Goal: Transaction & Acquisition: Obtain resource

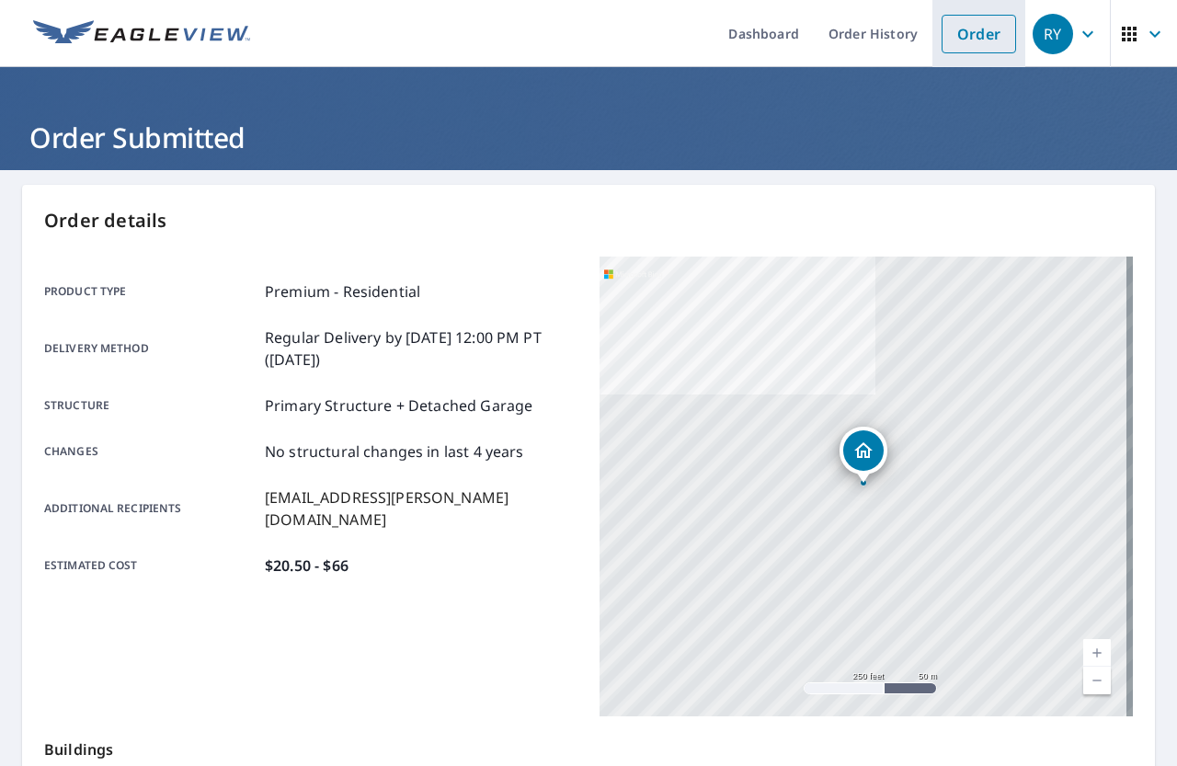
drag, startPoint x: 0, startPoint y: 0, endPoint x: 956, endPoint y: 42, distance: 957.2
click at [956, 42] on link "Order" at bounding box center [979, 34] width 74 height 39
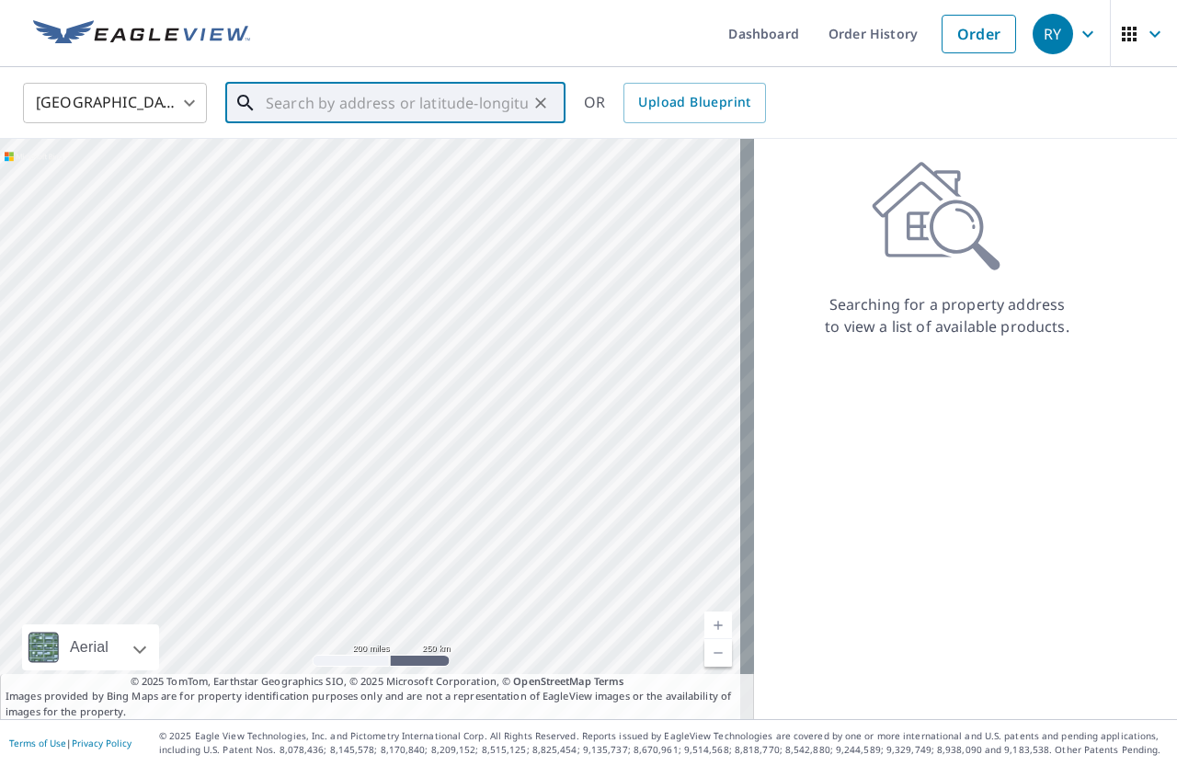
click at [349, 107] on input "text" at bounding box center [397, 102] width 262 height 51
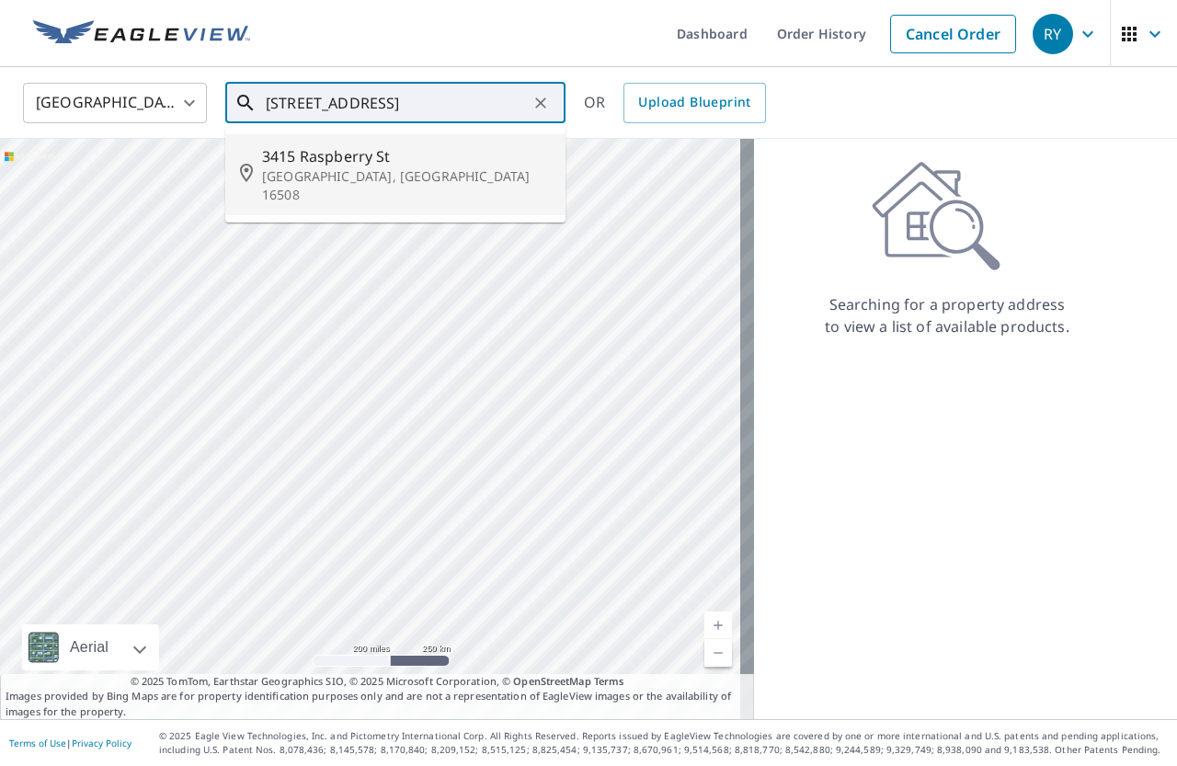
click at [298, 162] on span "3415 Raspberry St" at bounding box center [406, 156] width 289 height 22
type input "[STREET_ADDRESS]"
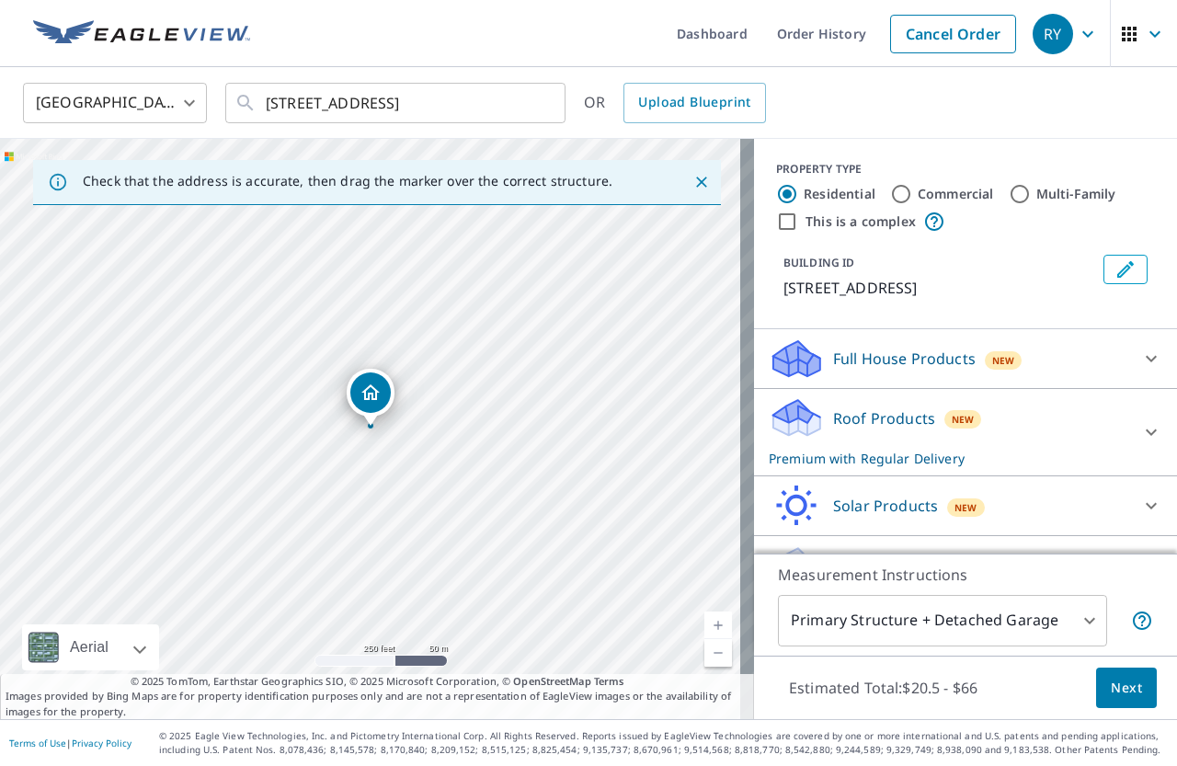
click at [841, 427] on p "Roof Products" at bounding box center [884, 418] width 102 height 22
click at [1111, 691] on span "Next" at bounding box center [1126, 688] width 31 height 23
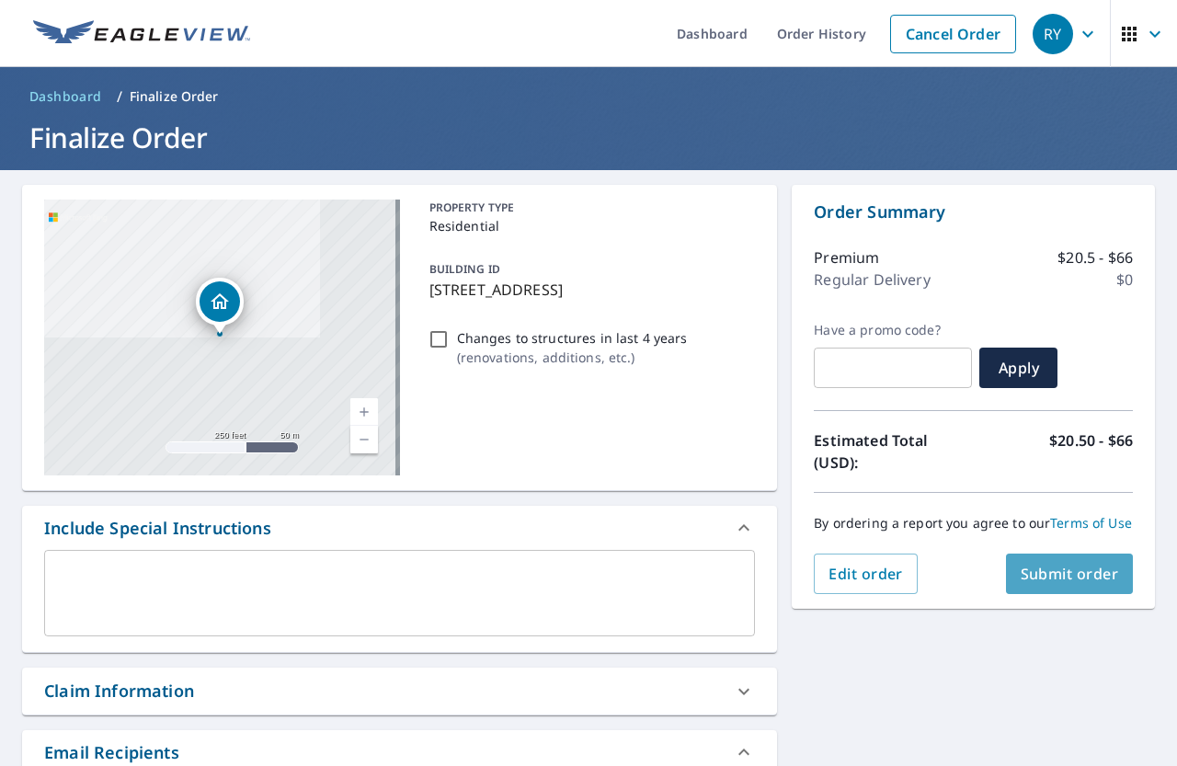
click at [1062, 584] on span "Submit order" at bounding box center [1070, 574] width 98 height 20
checkbox input "true"
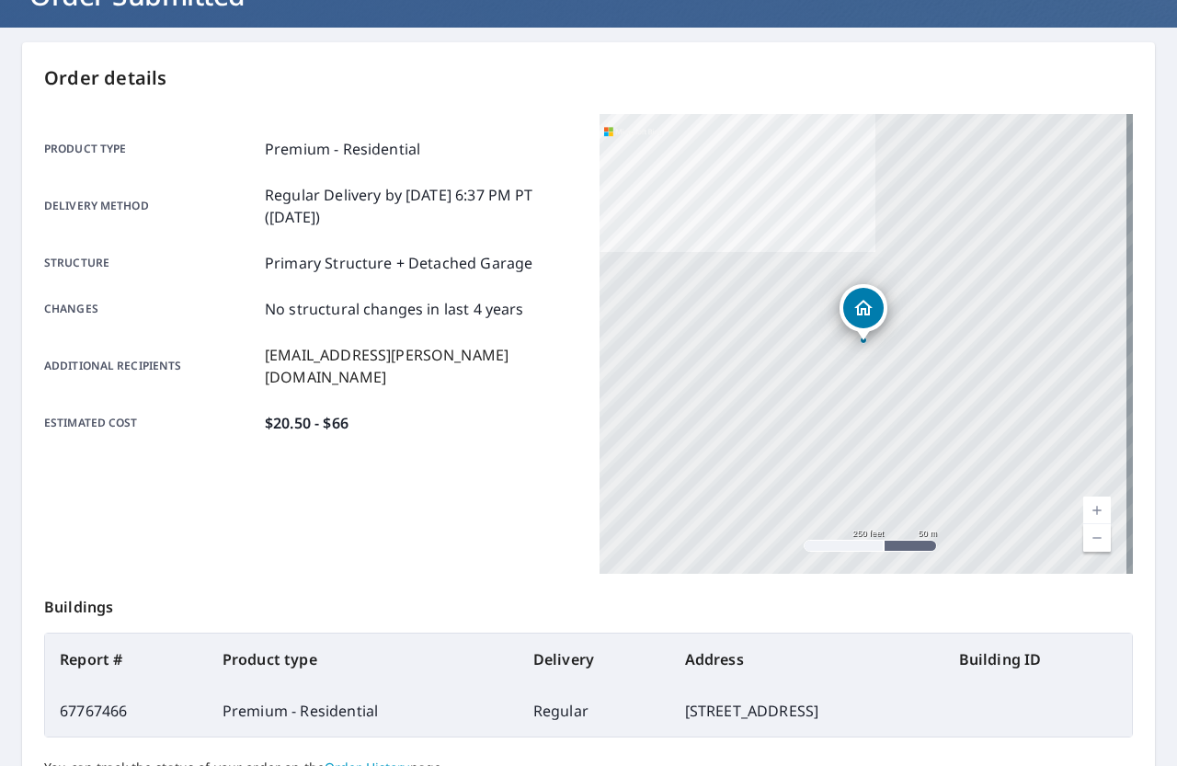
scroll to position [316, 0]
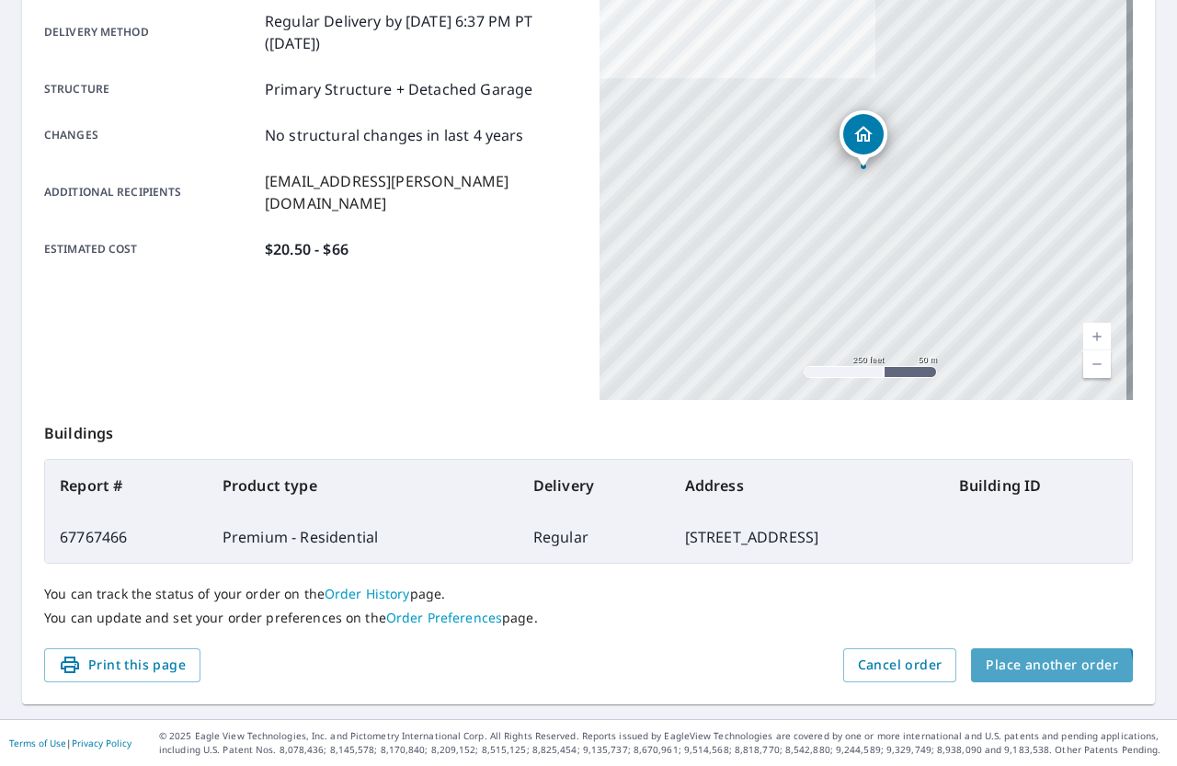
click at [1012, 676] on span "Place another order" at bounding box center [1052, 665] width 132 height 23
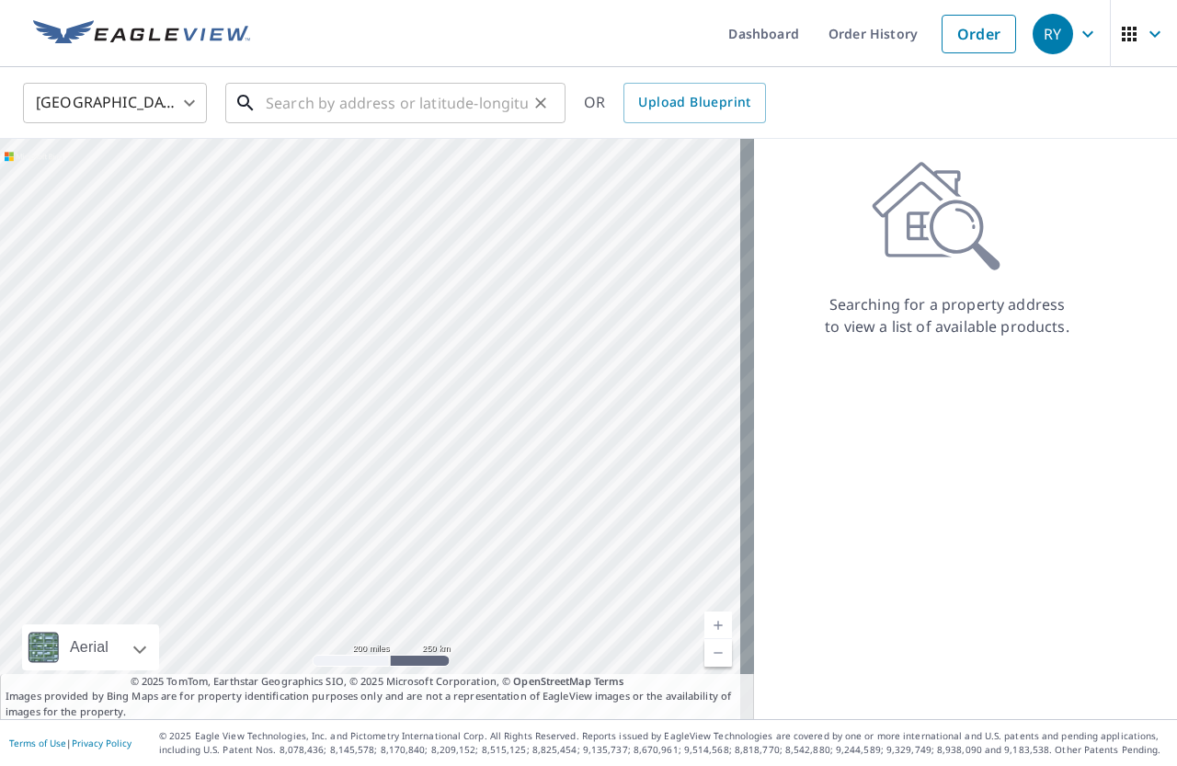
click at [286, 99] on input "text" at bounding box center [397, 102] width 262 height 51
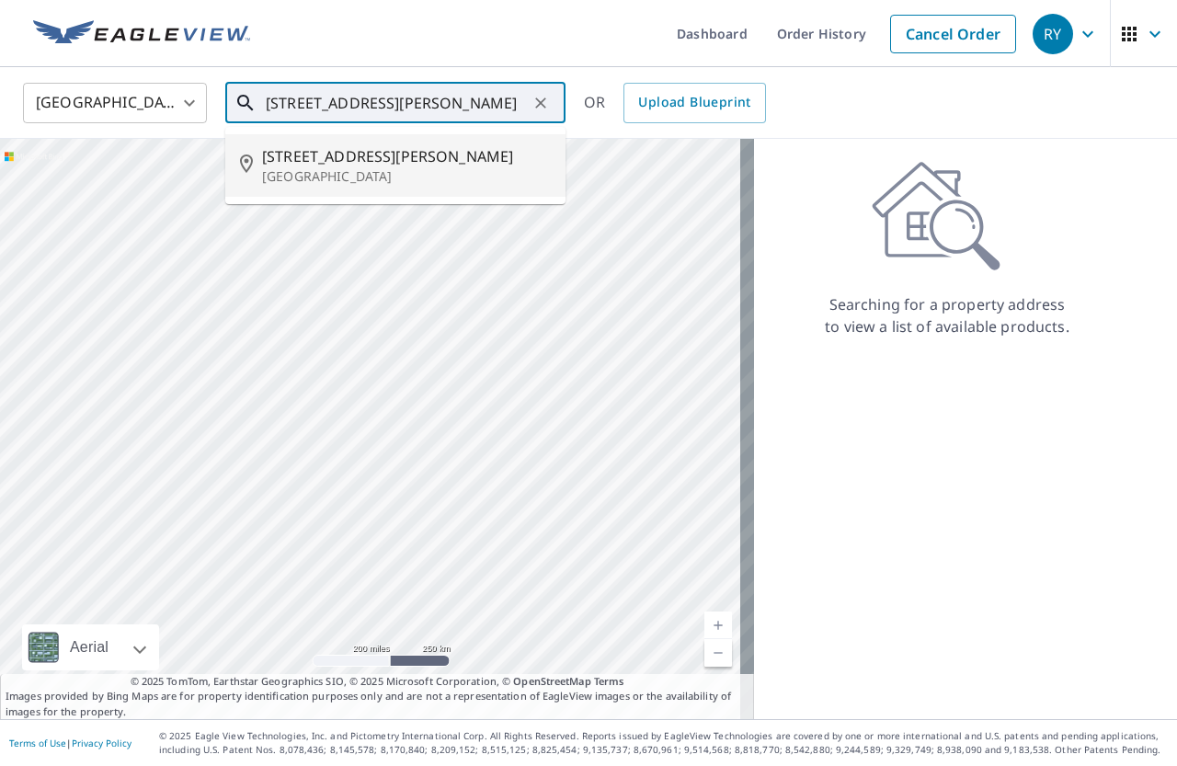
click at [326, 160] on span "[STREET_ADDRESS][PERSON_NAME]" at bounding box center [406, 156] width 289 height 22
type input "[STREET_ADDRESS][PERSON_NAME]"
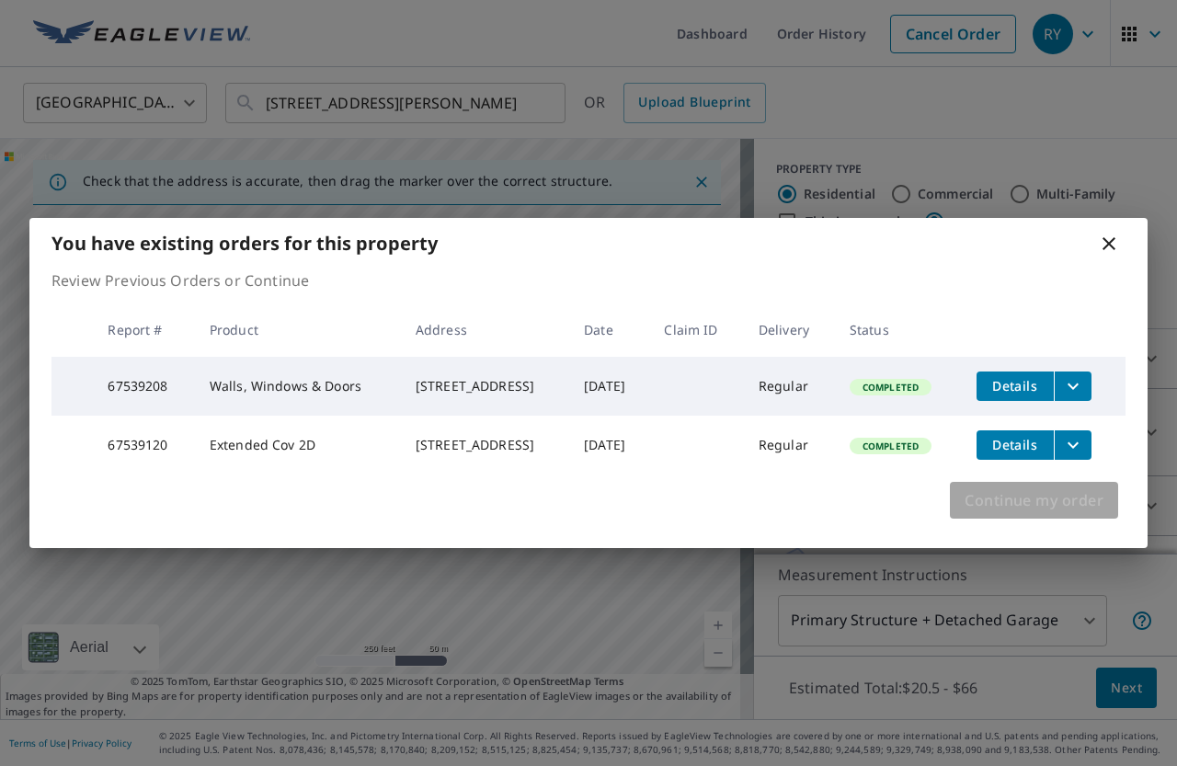
click at [1061, 507] on span "Continue my order" at bounding box center [1034, 500] width 139 height 26
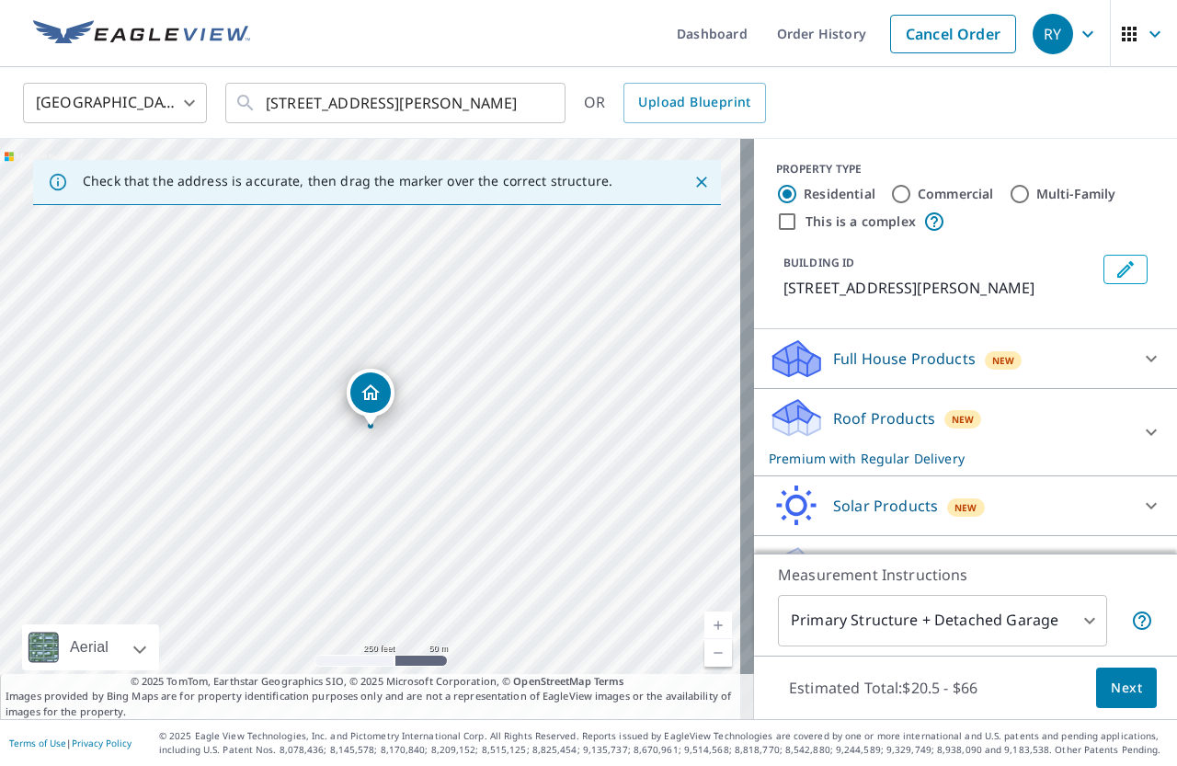
click at [861, 429] on div "Roof Products New Premium with Regular Delivery" at bounding box center [949, 432] width 360 height 72
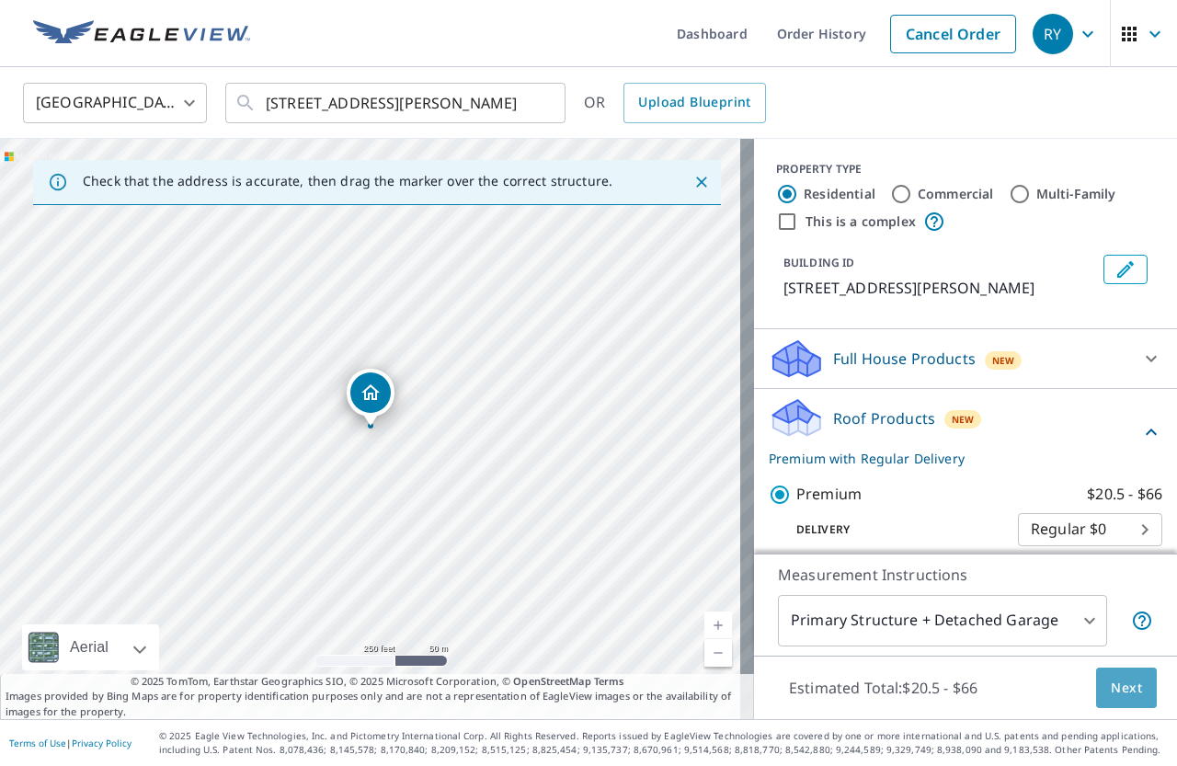
click at [1111, 688] on span "Next" at bounding box center [1126, 688] width 31 height 23
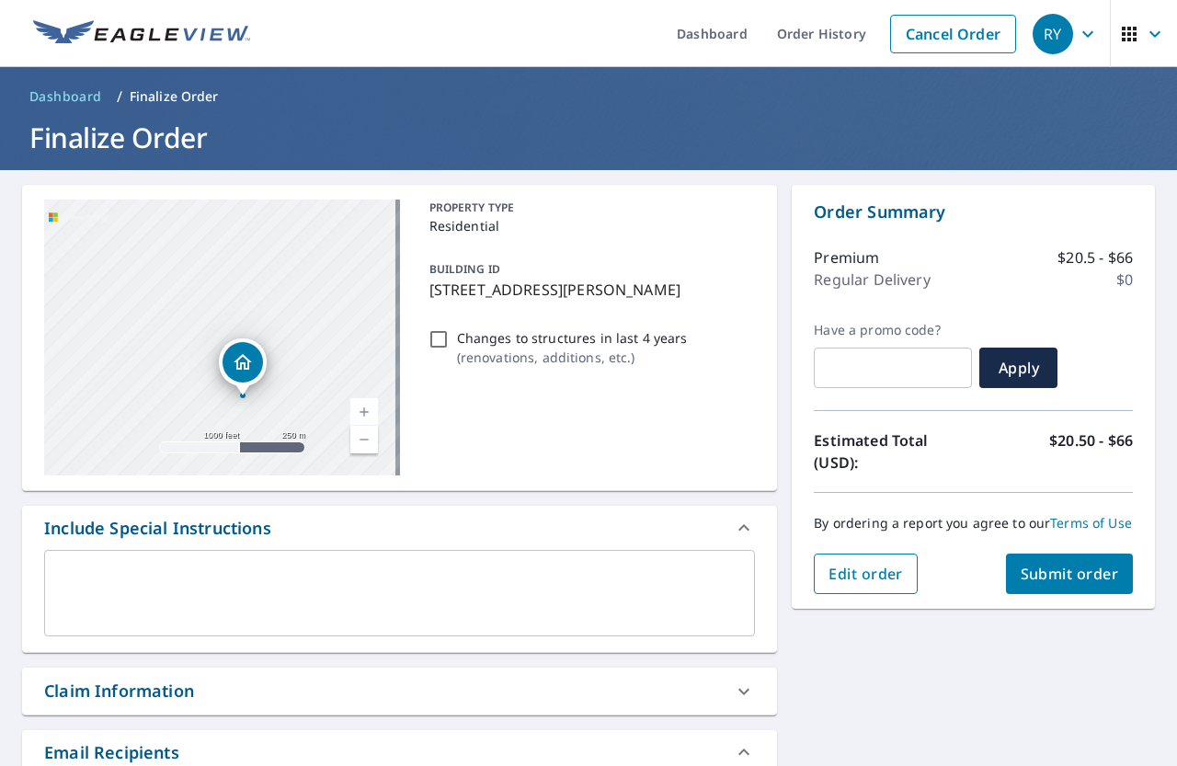
click at [851, 577] on button "Edit order" at bounding box center [866, 574] width 104 height 40
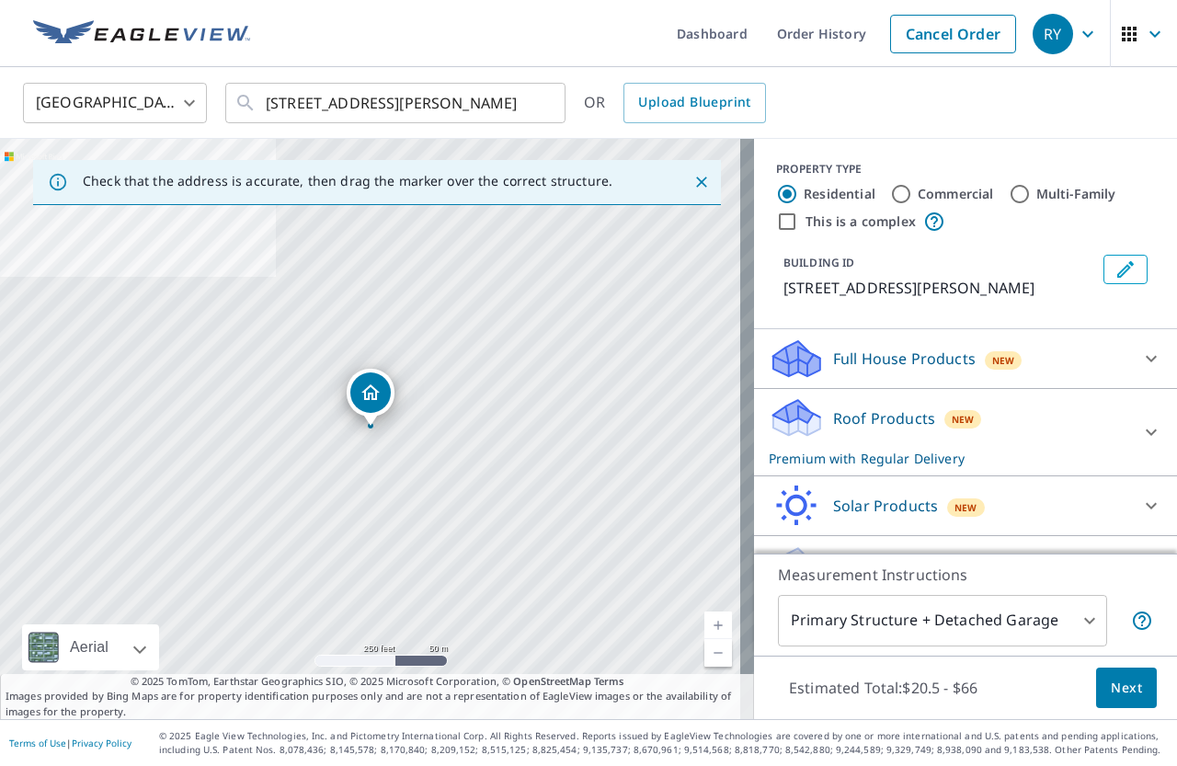
scroll to position [42, 0]
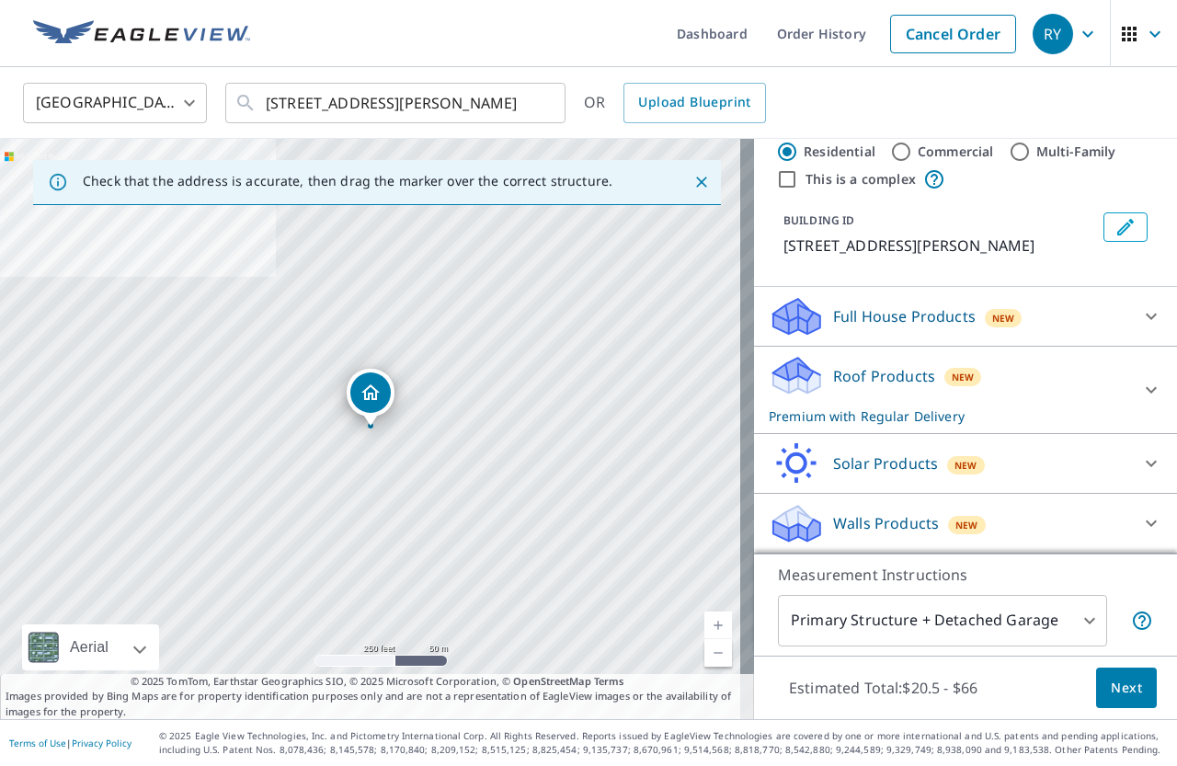
click at [871, 317] on p "Full House Products" at bounding box center [904, 316] width 143 height 22
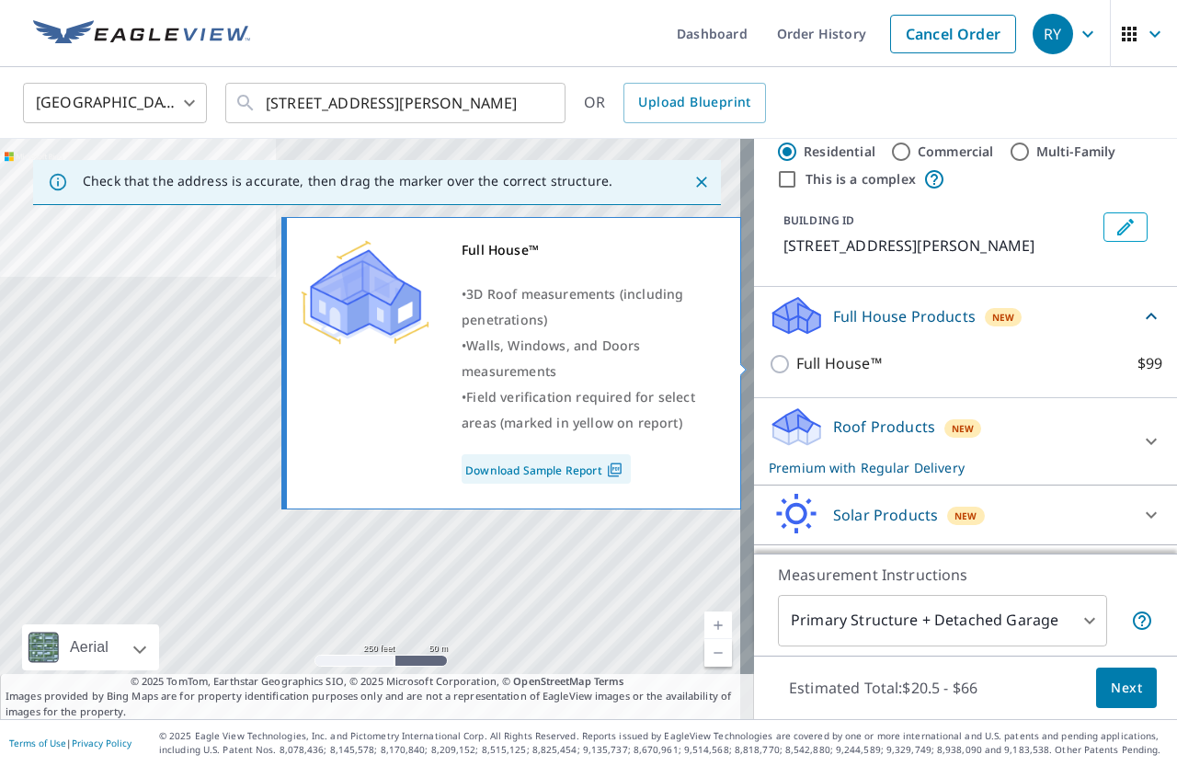
click at [769, 362] on input "Full House™ $99" at bounding box center [783, 364] width 28 height 22
checkbox input "true"
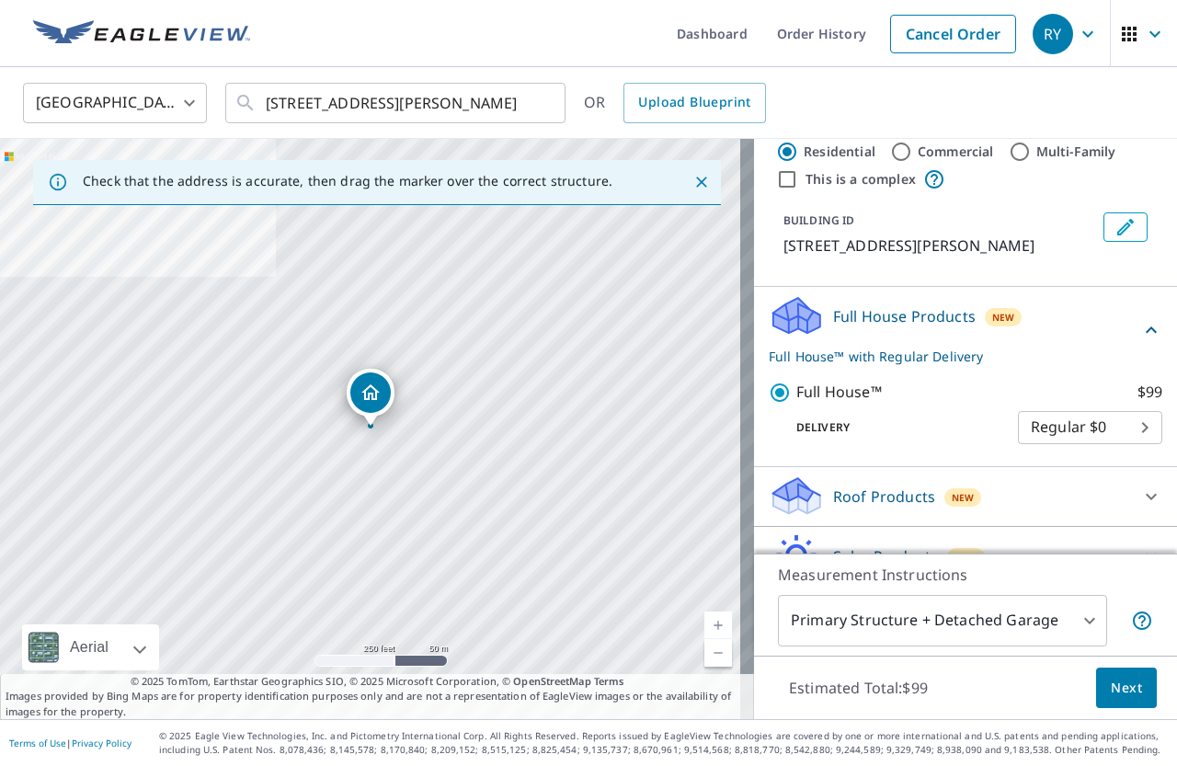
click at [769, 361] on p "Full House™ with Regular Delivery" at bounding box center [954, 356] width 371 height 19
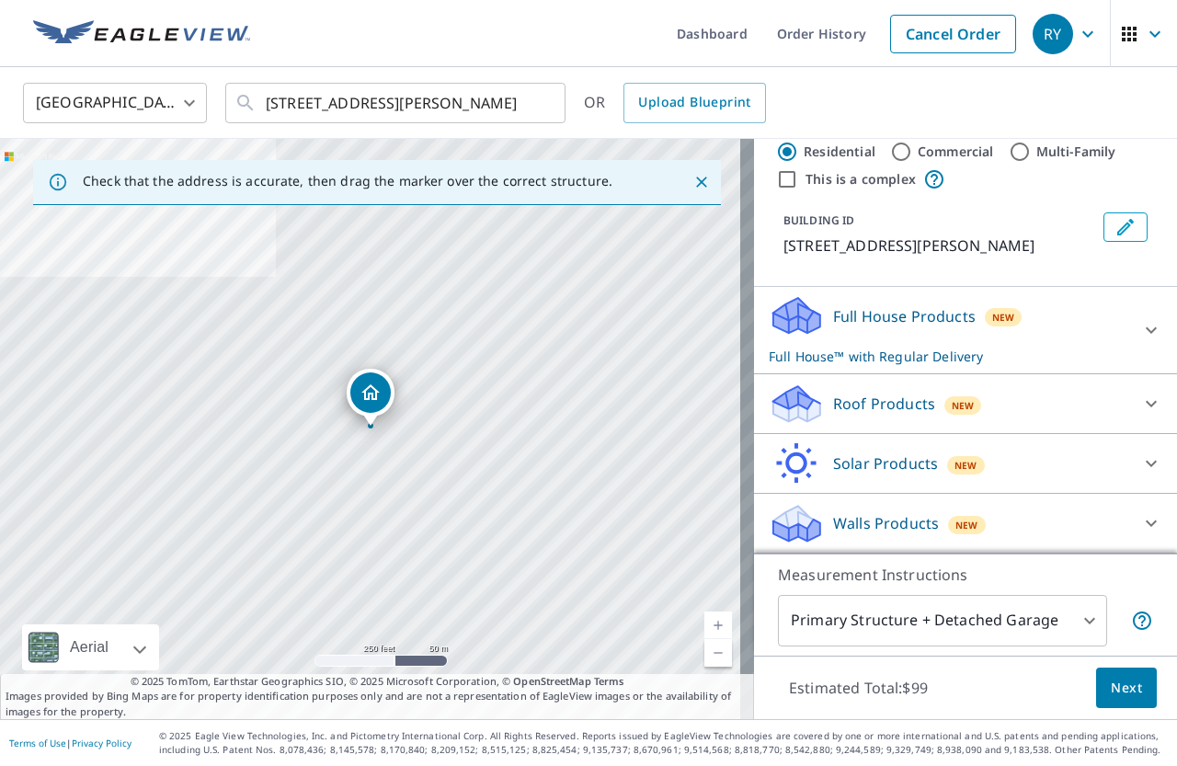
click at [806, 321] on icon at bounding box center [796, 323] width 47 height 22
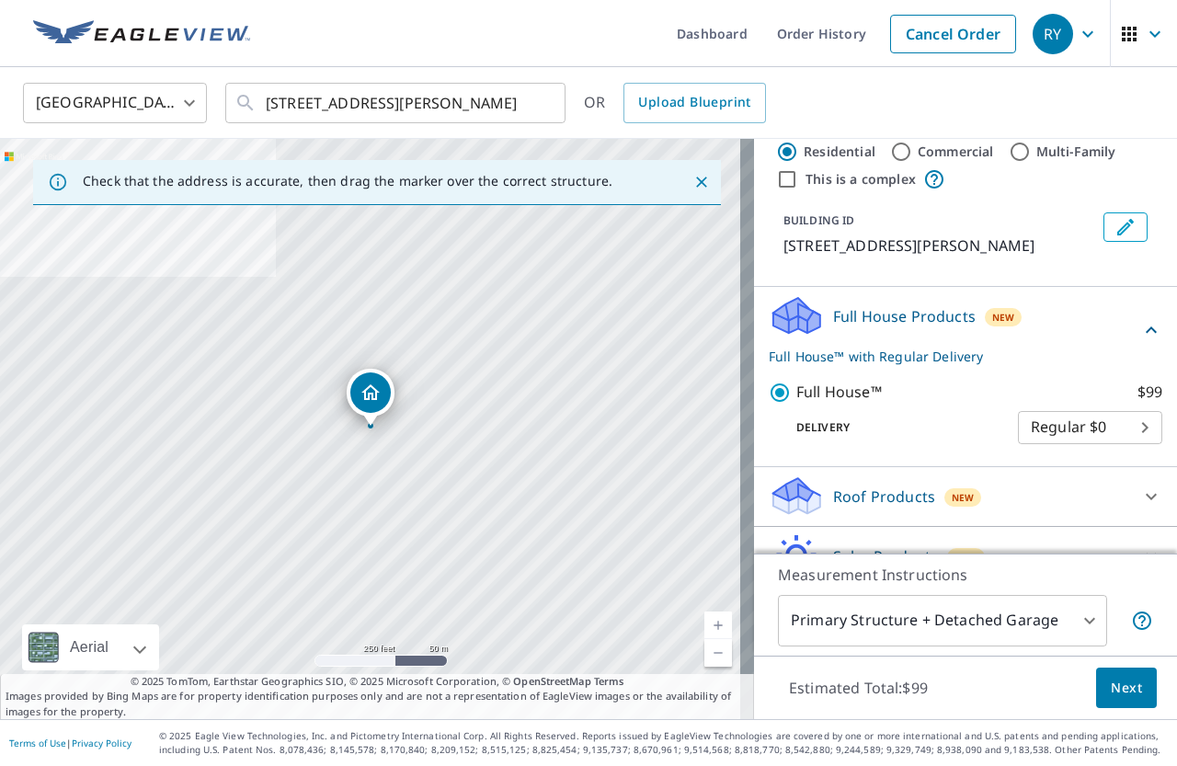
click at [833, 498] on p "Roof Products" at bounding box center [884, 497] width 102 height 22
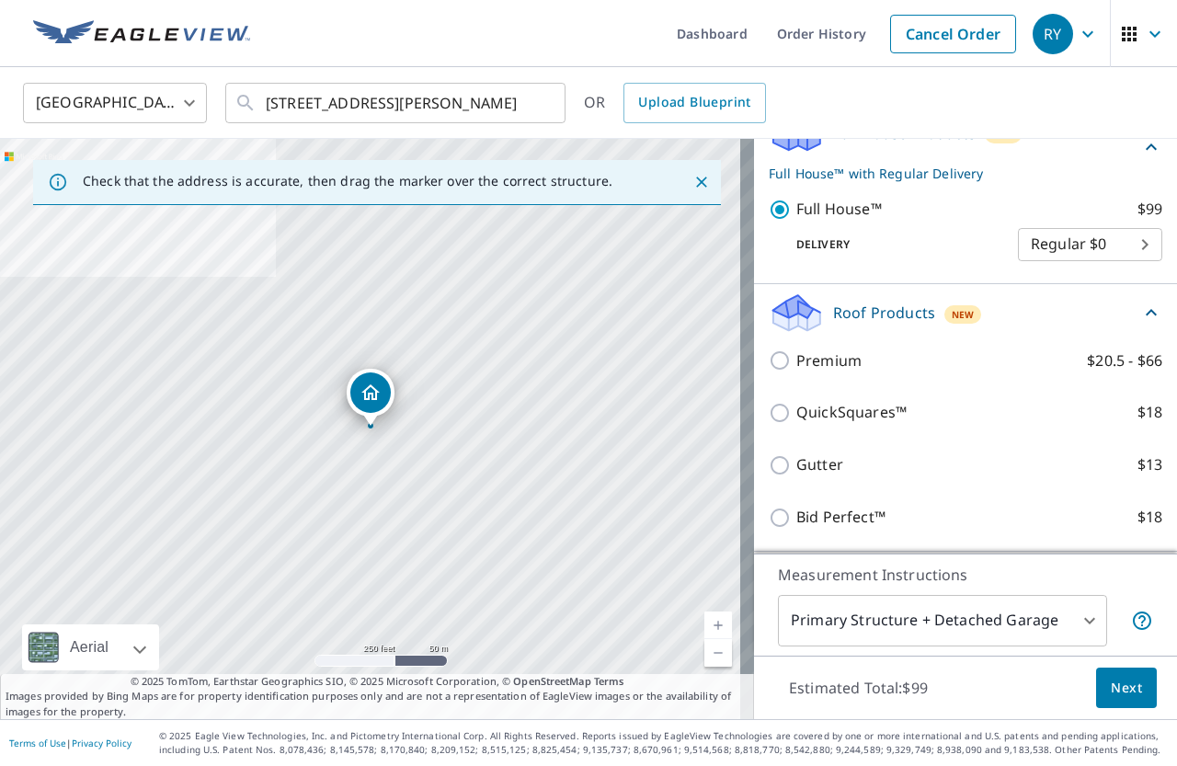
scroll to position [226, 0]
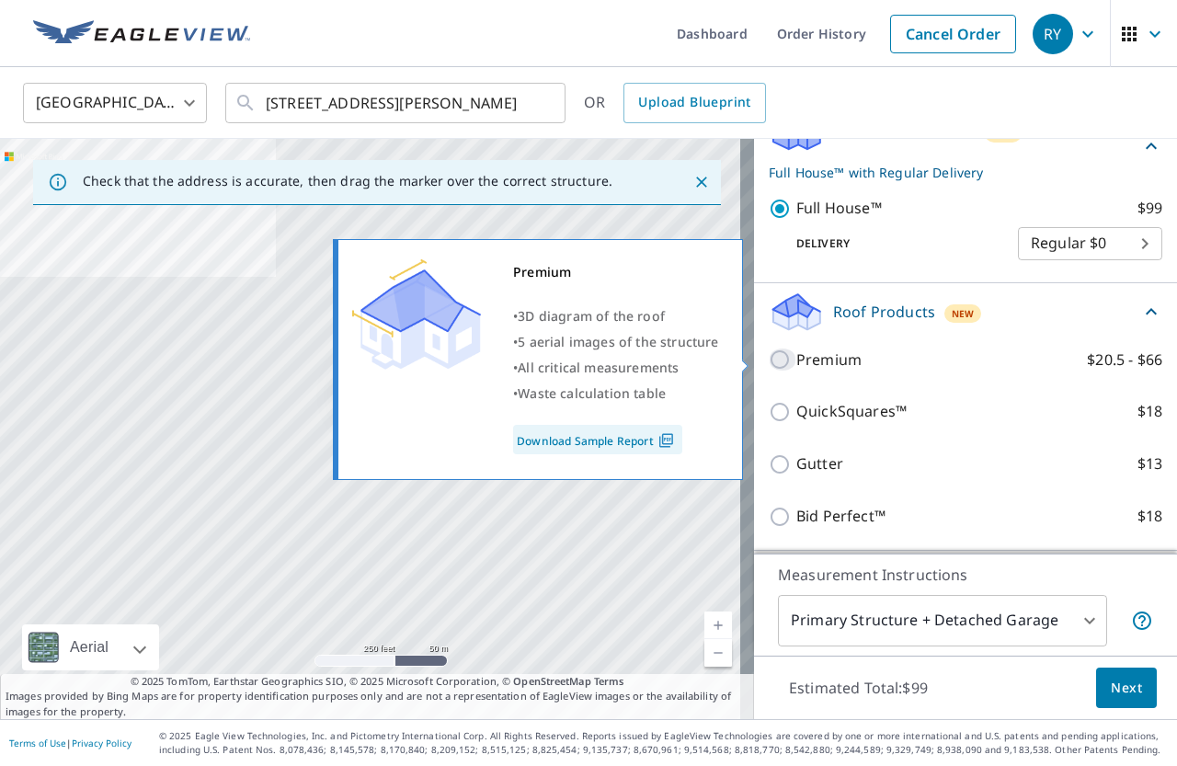
click at [769, 364] on input "Premium $20.5 - $66" at bounding box center [783, 360] width 28 height 22
checkbox input "true"
checkbox input "false"
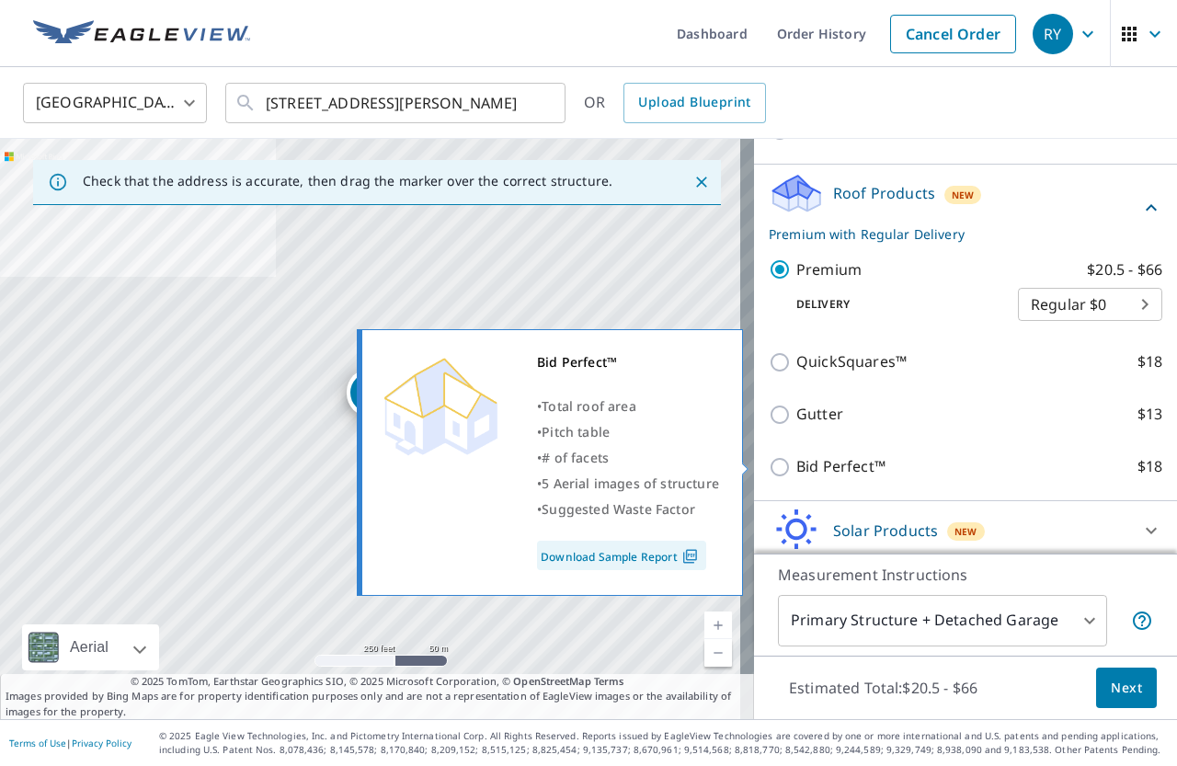
scroll to position [343, 0]
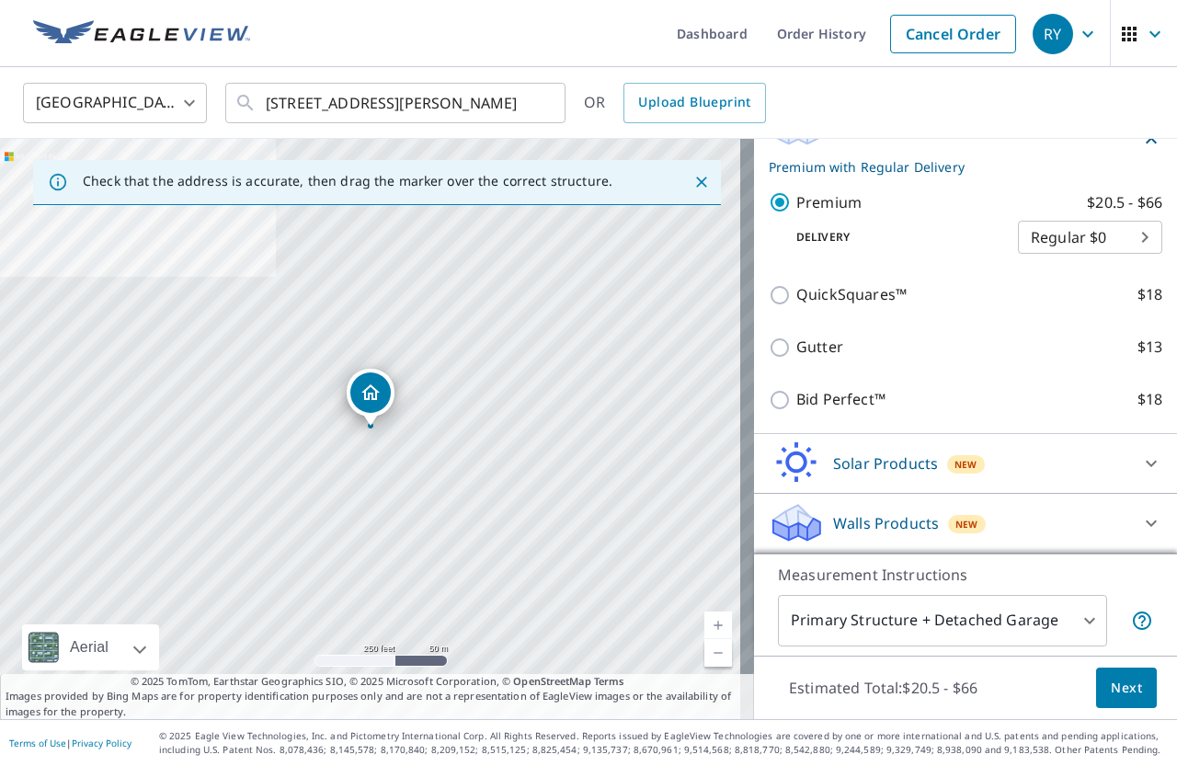
click at [875, 520] on p "Walls Products" at bounding box center [886, 523] width 106 height 22
click at [1016, 523] on div "Walls Products New" at bounding box center [954, 522] width 371 height 43
click at [1140, 525] on icon at bounding box center [1151, 523] width 22 height 22
click at [870, 520] on p "Walls Products" at bounding box center [886, 522] width 106 height 22
click at [1114, 697] on button "Next" at bounding box center [1126, 688] width 61 height 41
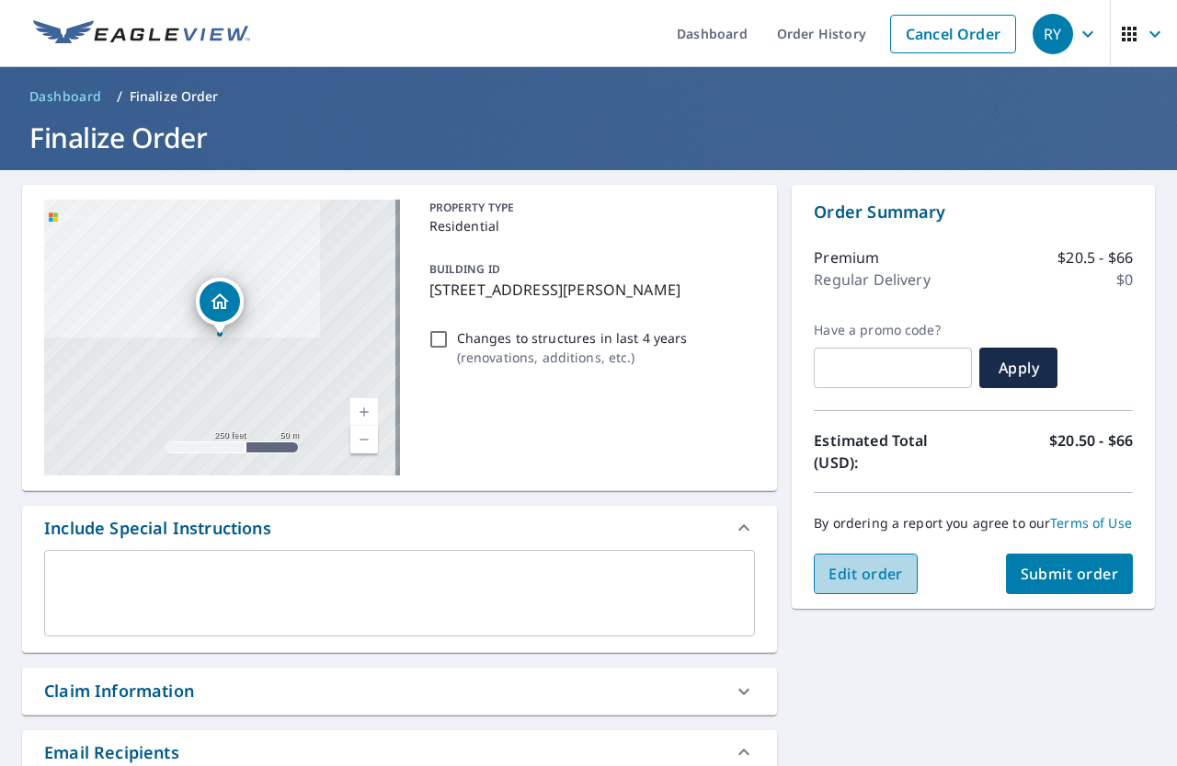
click at [840, 584] on span "Edit order" at bounding box center [865, 574] width 74 height 20
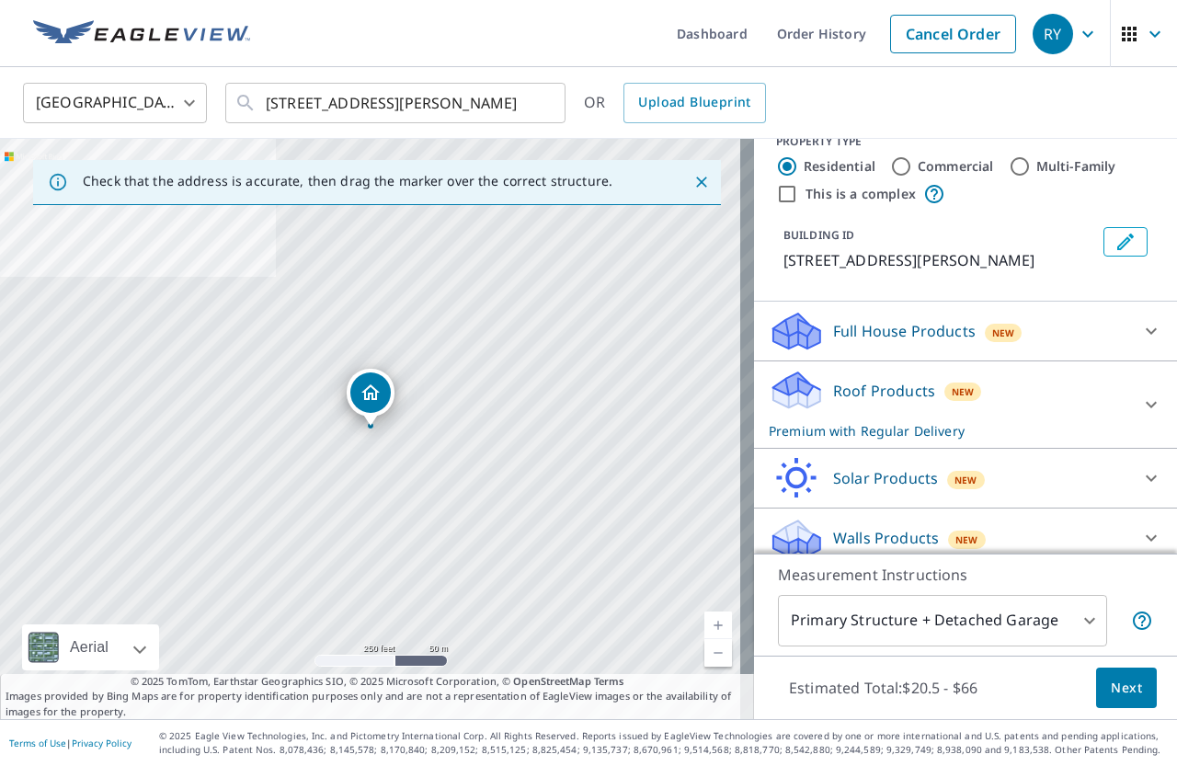
scroll to position [42, 0]
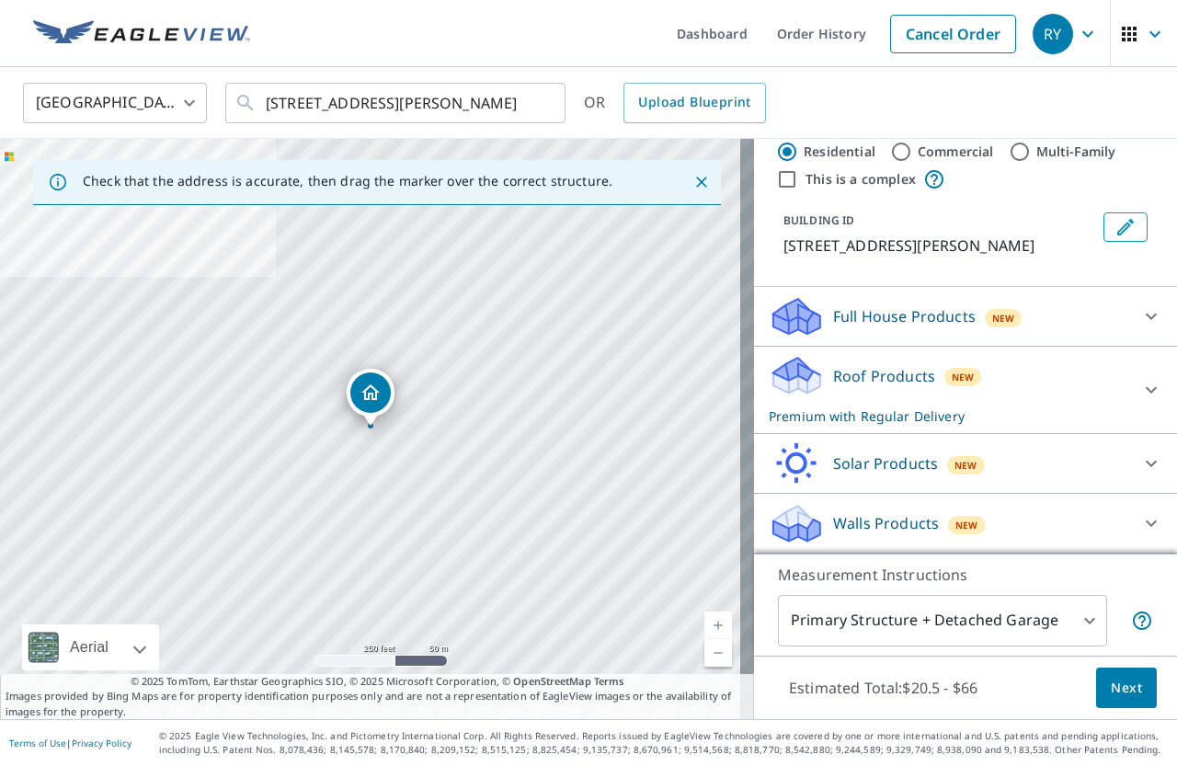
click at [850, 512] on p "Walls Products" at bounding box center [886, 523] width 106 height 22
click at [866, 522] on p "Walls Products" at bounding box center [886, 523] width 106 height 22
click at [1112, 684] on span "Next" at bounding box center [1126, 688] width 31 height 23
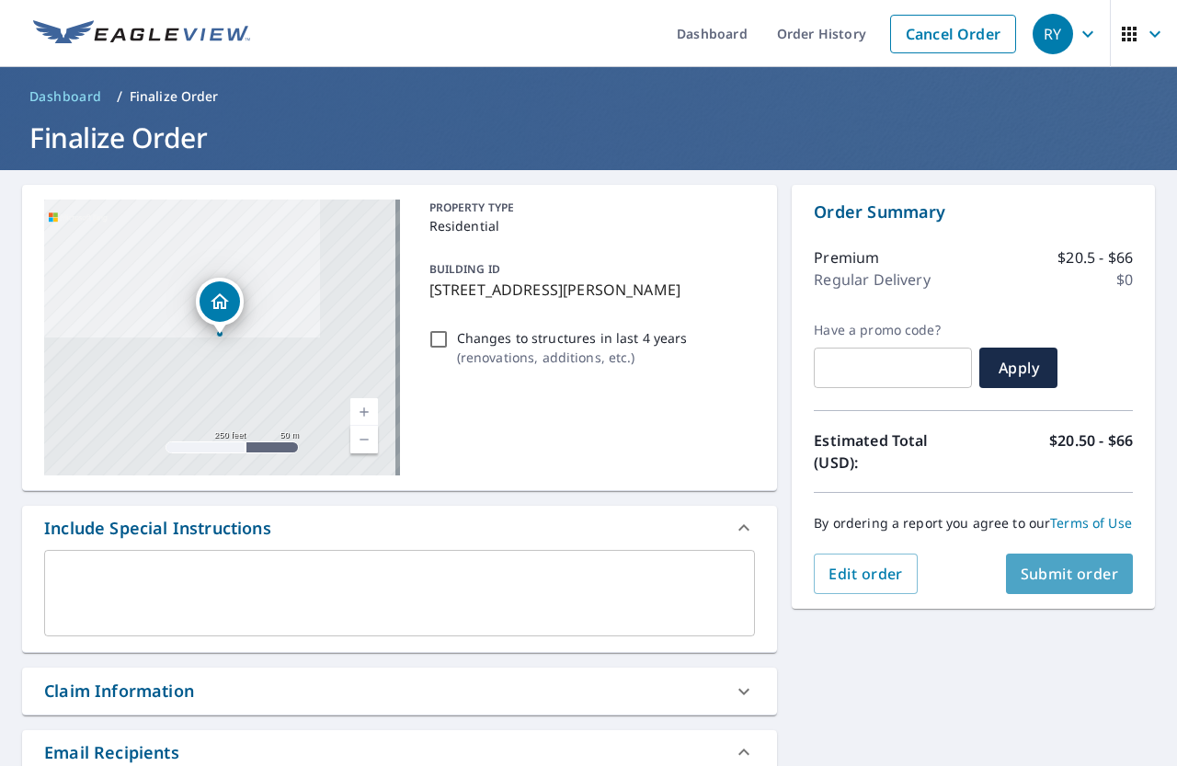
click at [1051, 584] on span "Submit order" at bounding box center [1070, 574] width 98 height 20
checkbox input "true"
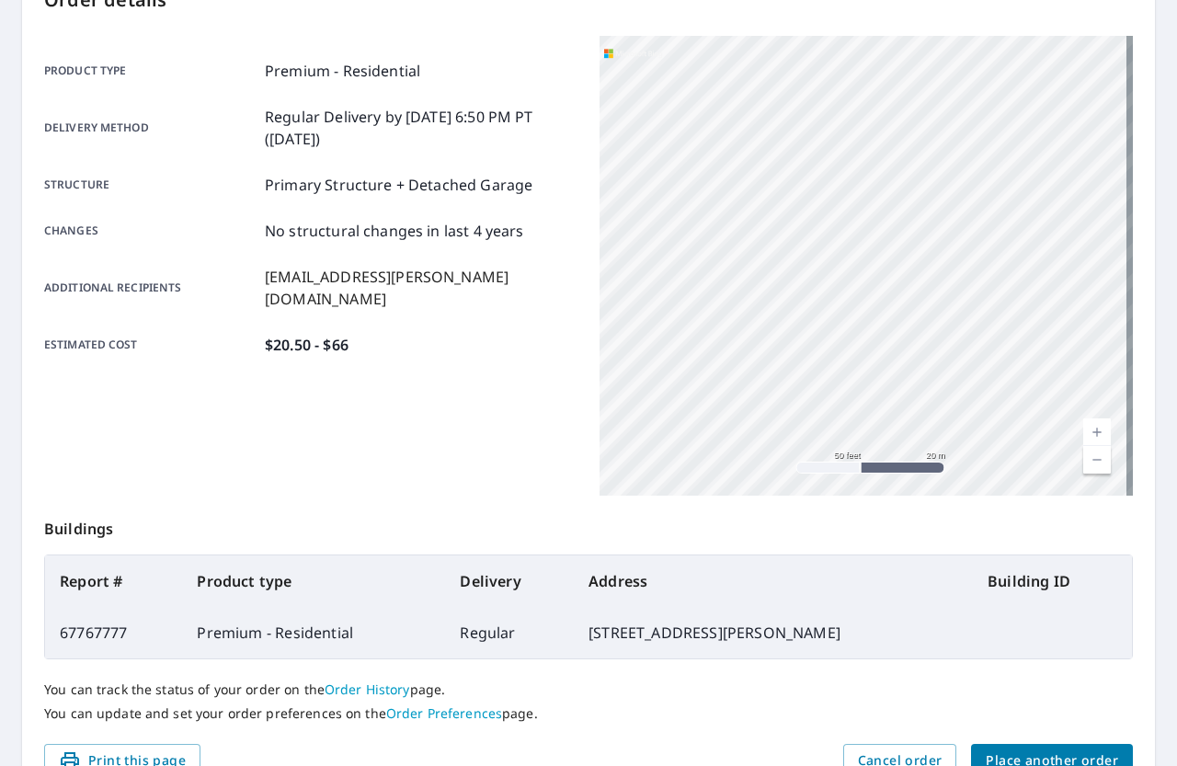
scroll to position [316, 0]
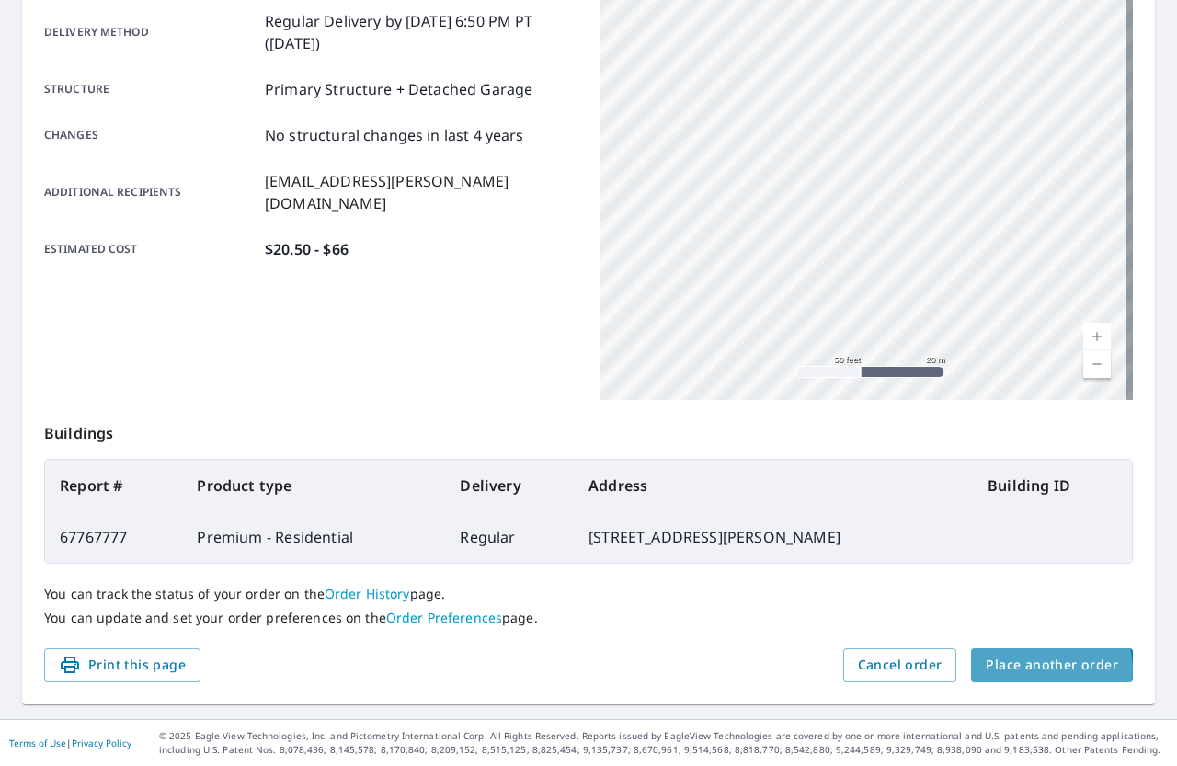
click at [1028, 670] on span "Place another order" at bounding box center [1052, 665] width 132 height 23
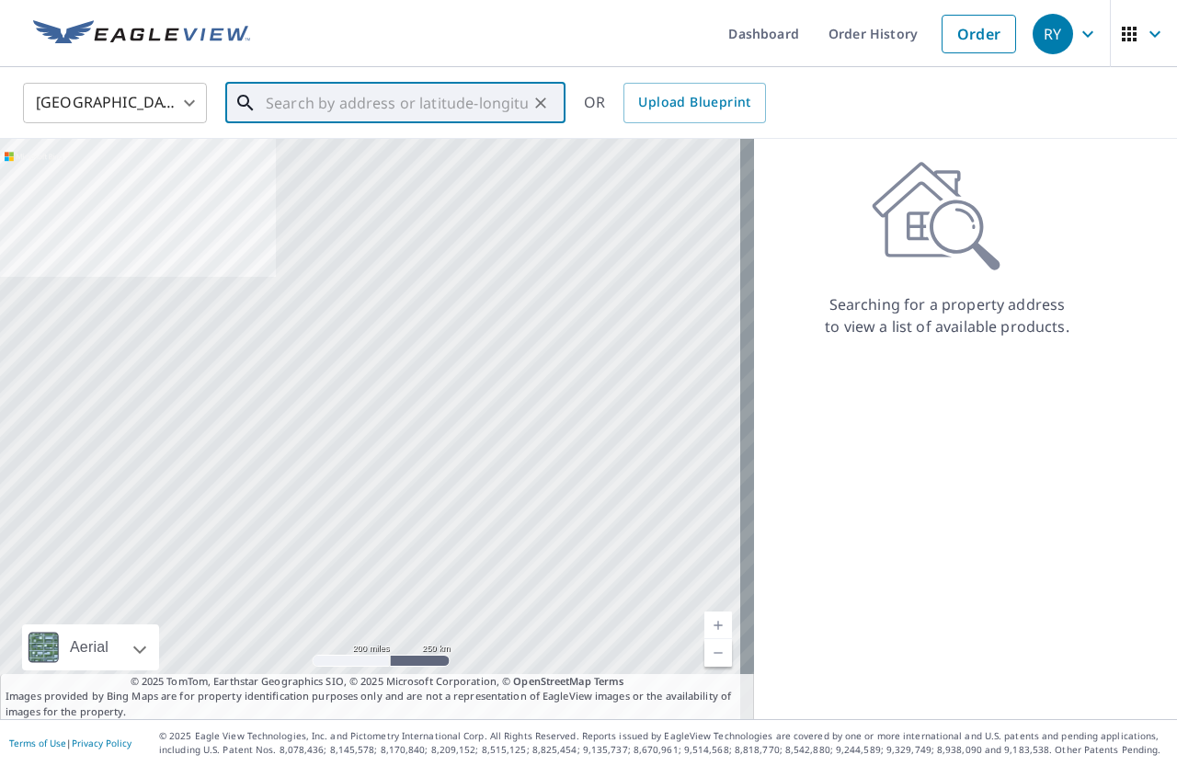
click at [283, 113] on input "text" at bounding box center [397, 102] width 262 height 51
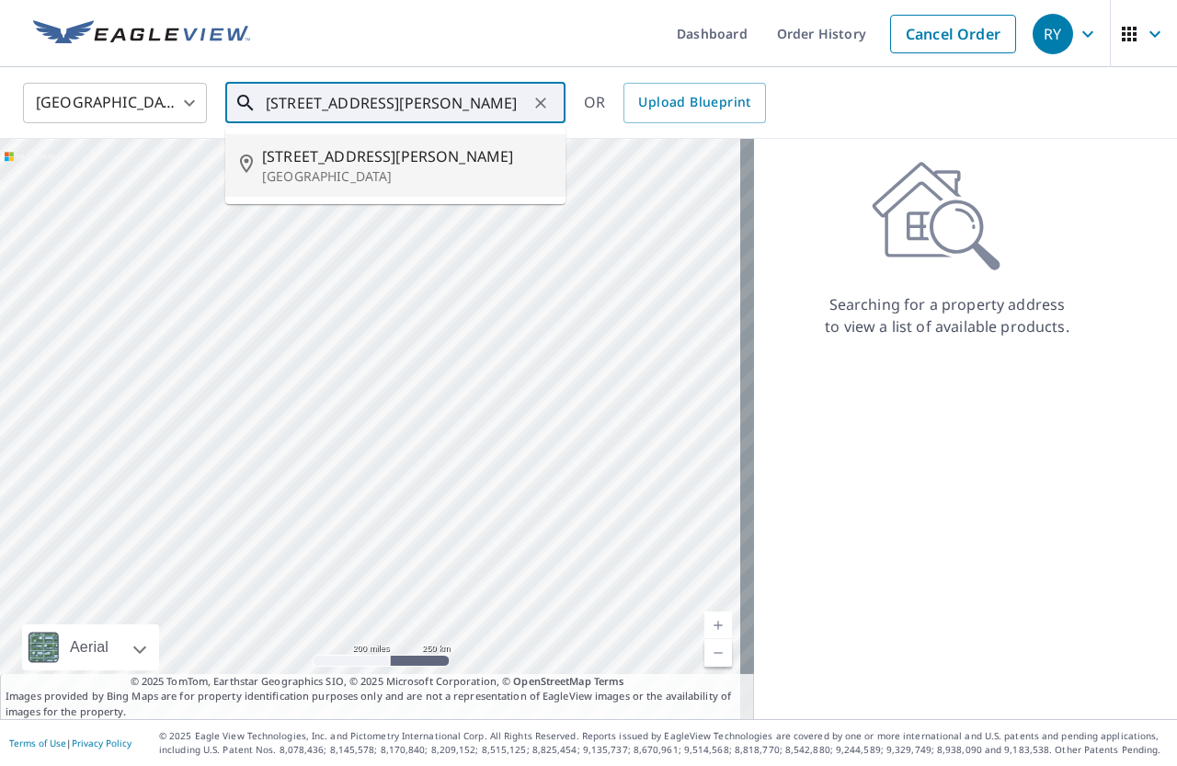
click at [374, 167] on p "[GEOGRAPHIC_DATA]" at bounding box center [406, 176] width 289 height 18
type input "[STREET_ADDRESS][PERSON_NAME]"
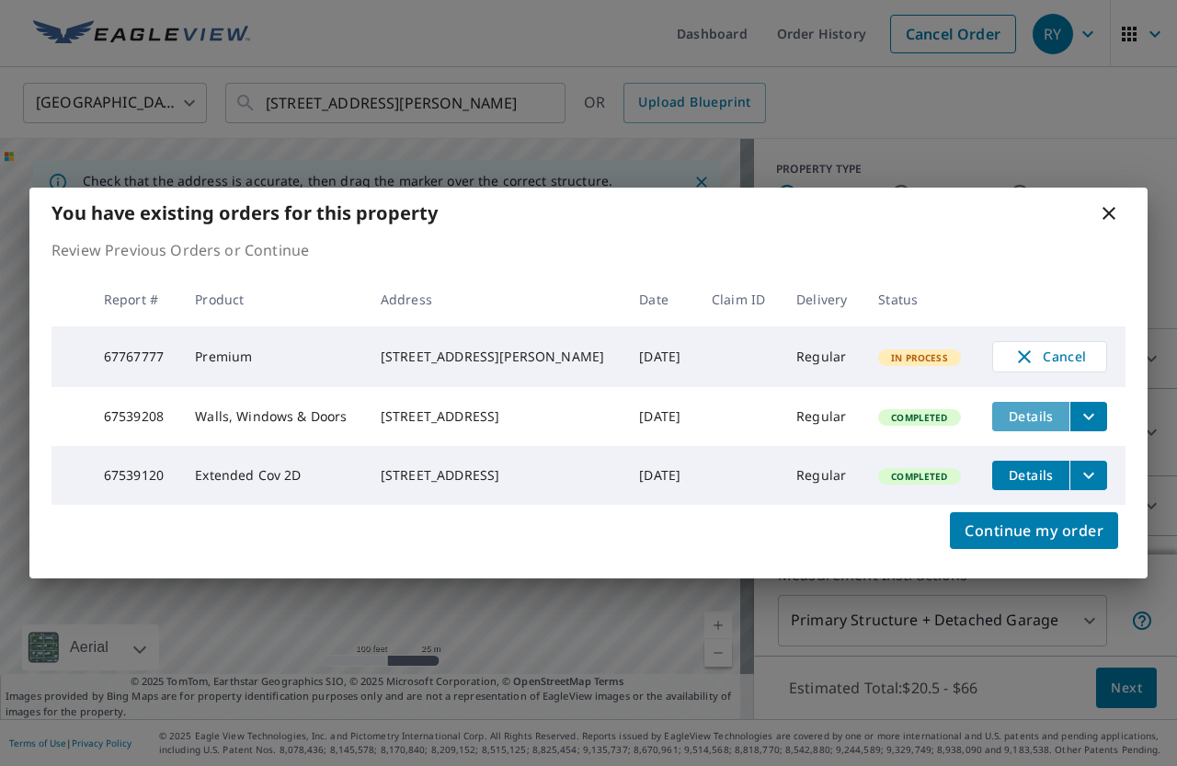
click at [1023, 413] on span "Details" at bounding box center [1030, 415] width 55 height 17
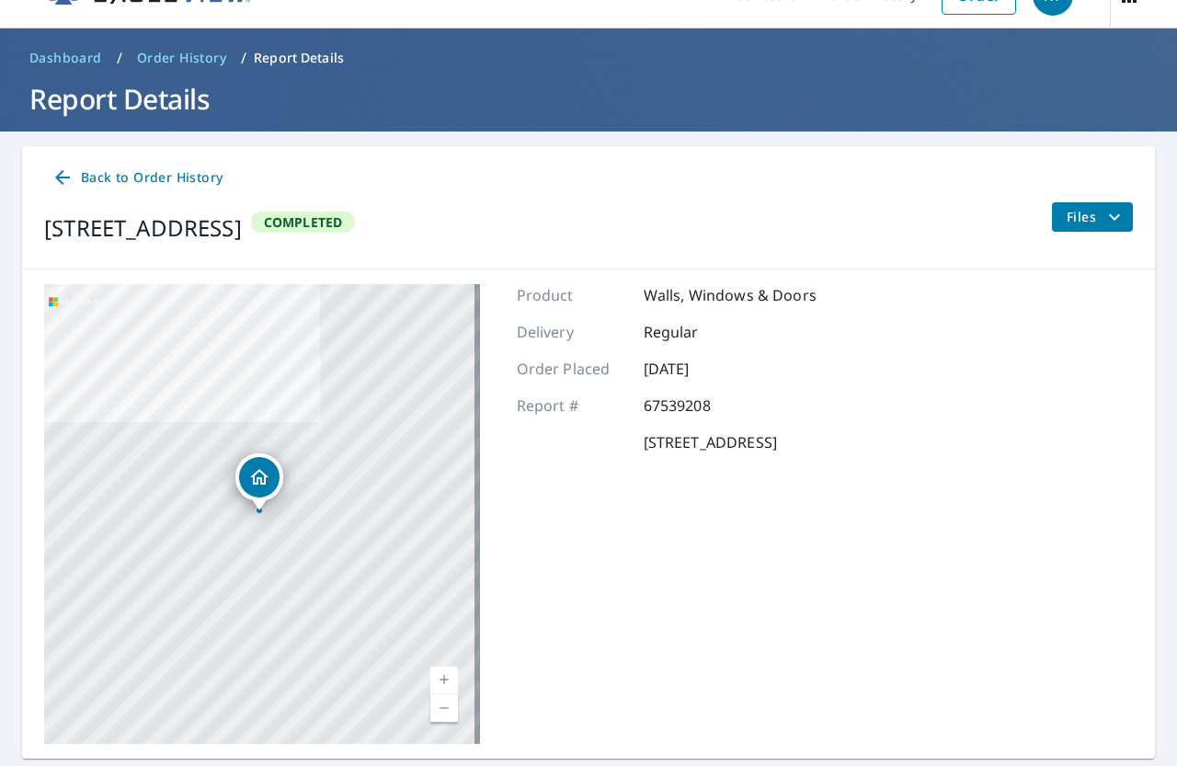
scroll to position [93, 0]
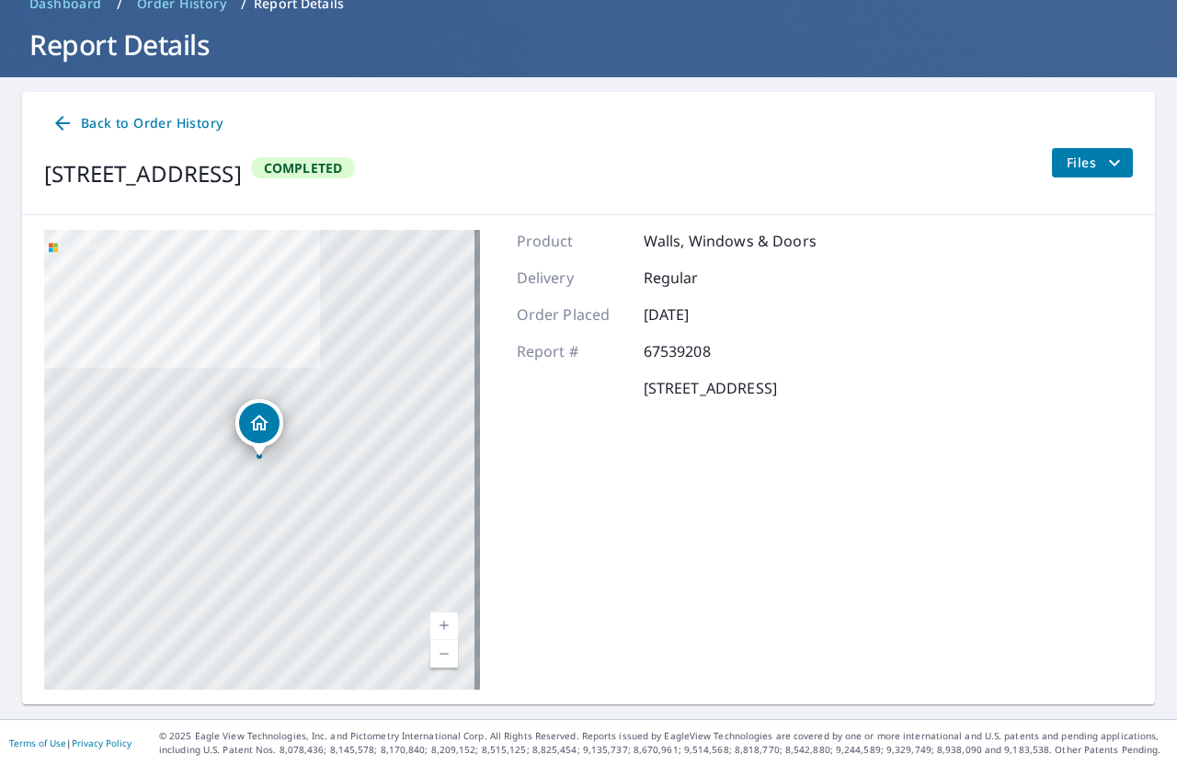
click at [1067, 166] on span "Files" at bounding box center [1096, 163] width 59 height 22
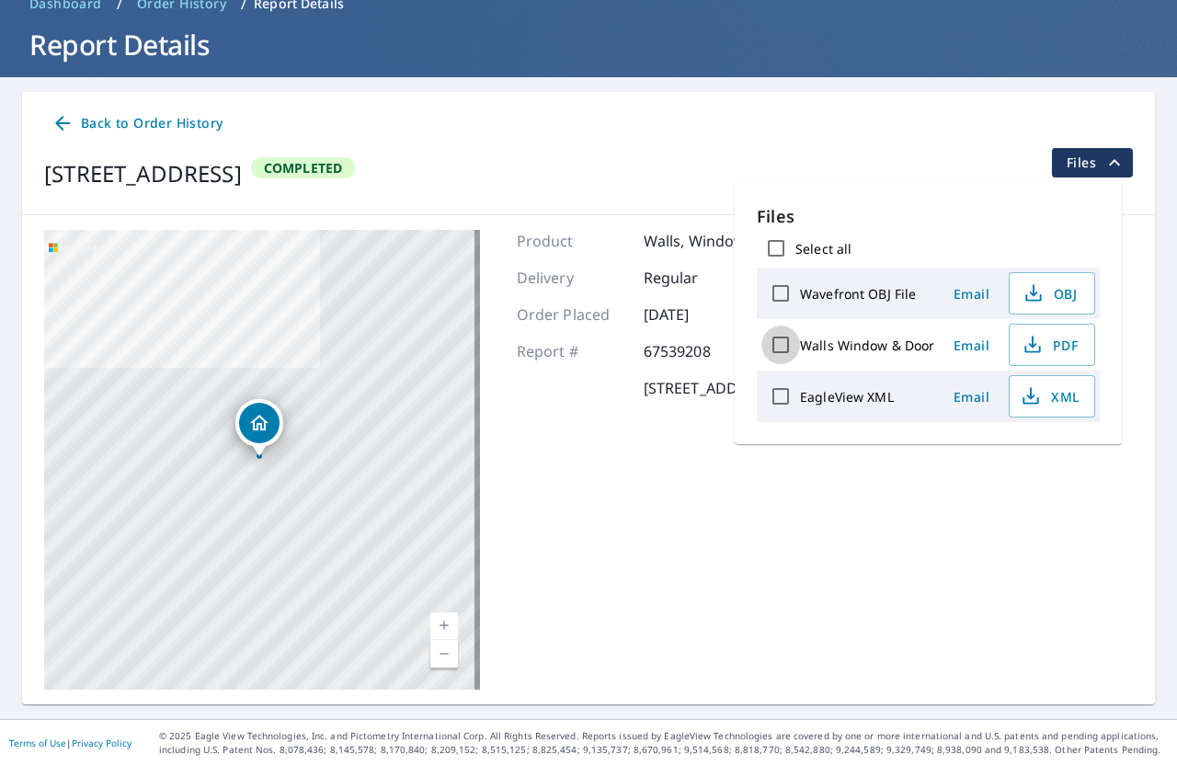
click at [781, 346] on input "Walls Window & Door" at bounding box center [780, 345] width 39 height 39
checkbox input "true"
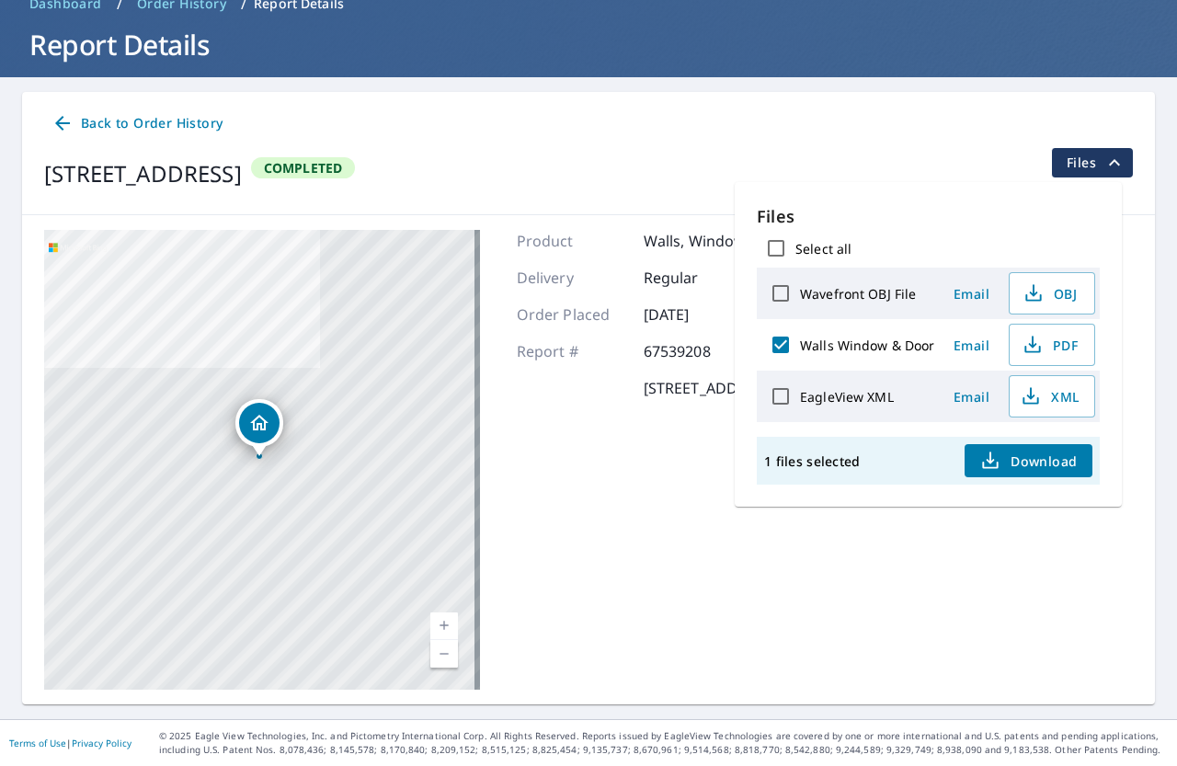
click at [959, 344] on span "Email" at bounding box center [972, 345] width 44 height 17
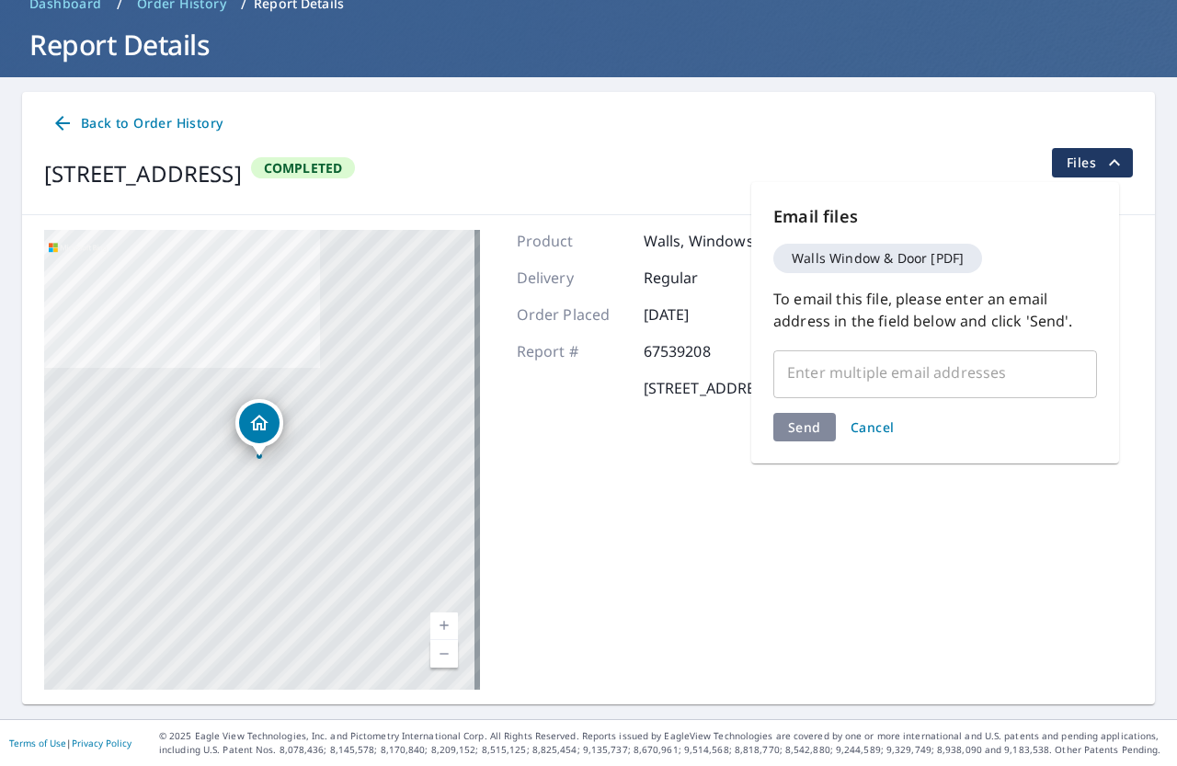
click at [816, 367] on input "text" at bounding box center [922, 372] width 280 height 35
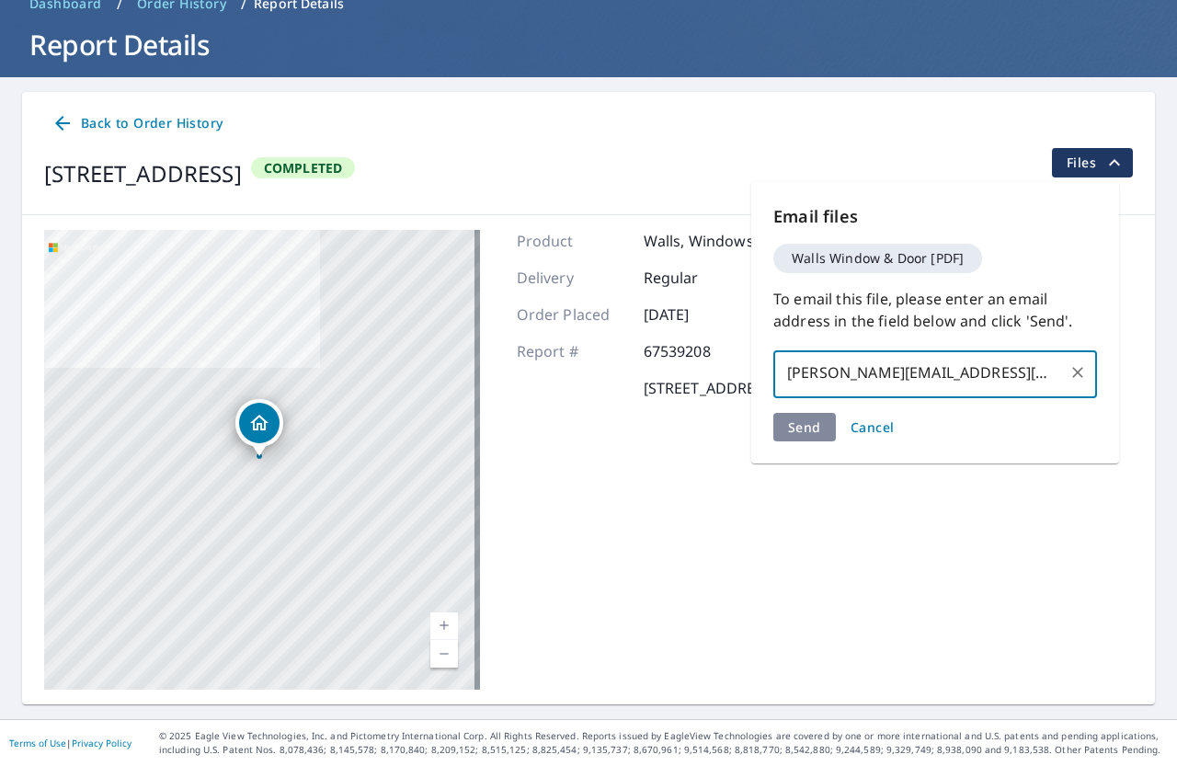
scroll to position [0, 7]
type input "[PERSON_NAME][EMAIL_ADDRESS][DOMAIN_NAME]"
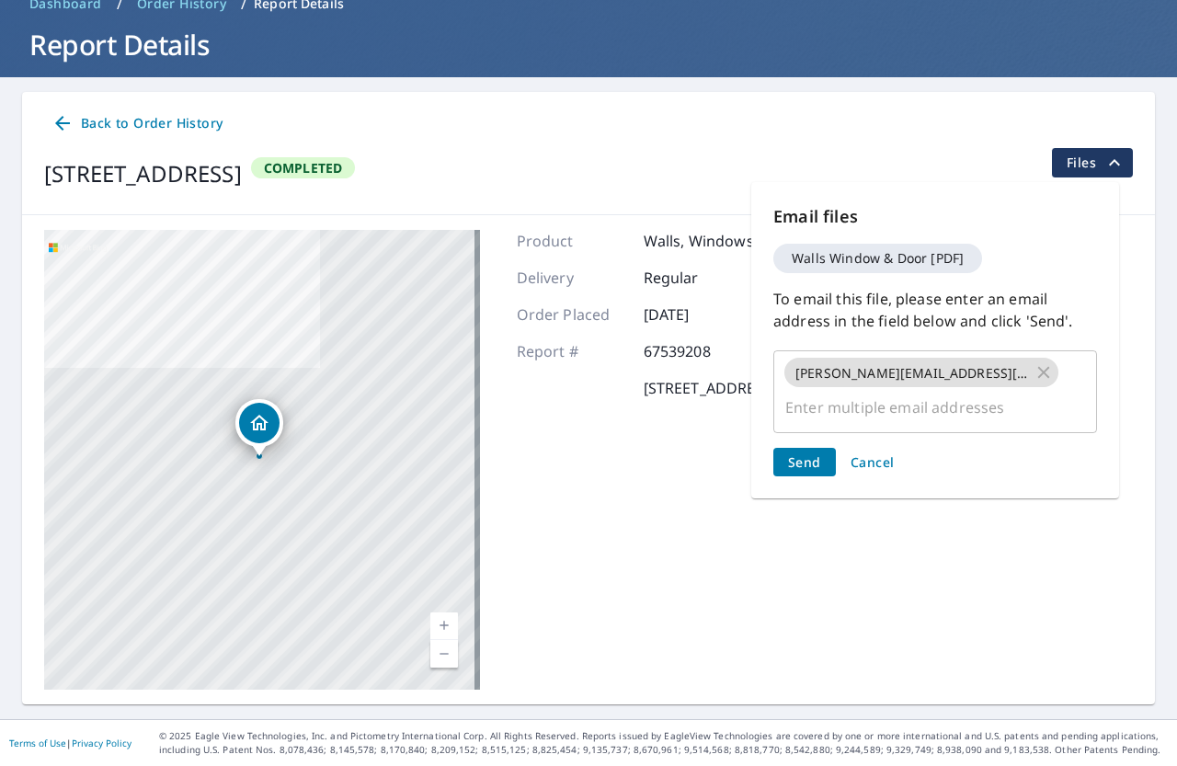
click at [797, 428] on div "Email files Walls Window & Door [PDF] To email this file, please enter an email…" at bounding box center [935, 340] width 368 height 316
click at [814, 456] on span "Send" at bounding box center [804, 461] width 33 height 17
